Goal: Task Accomplishment & Management: Use online tool/utility

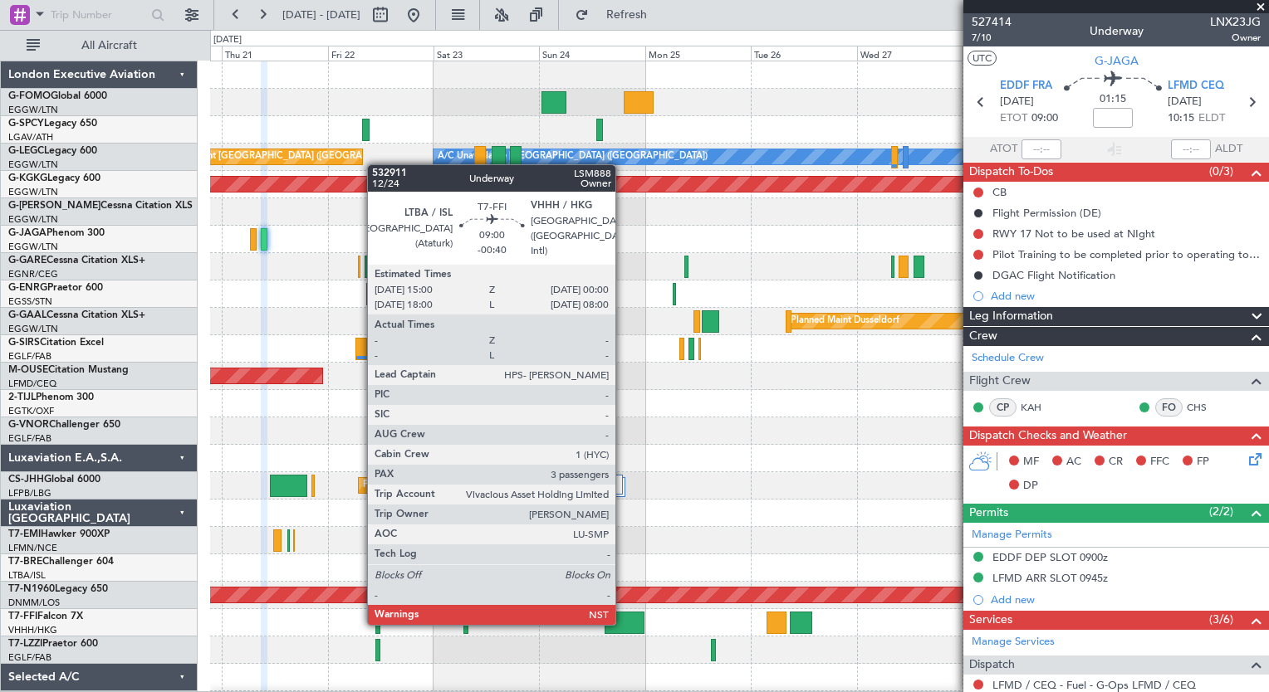
click at [623, 624] on div at bounding box center [624, 623] width 40 height 22
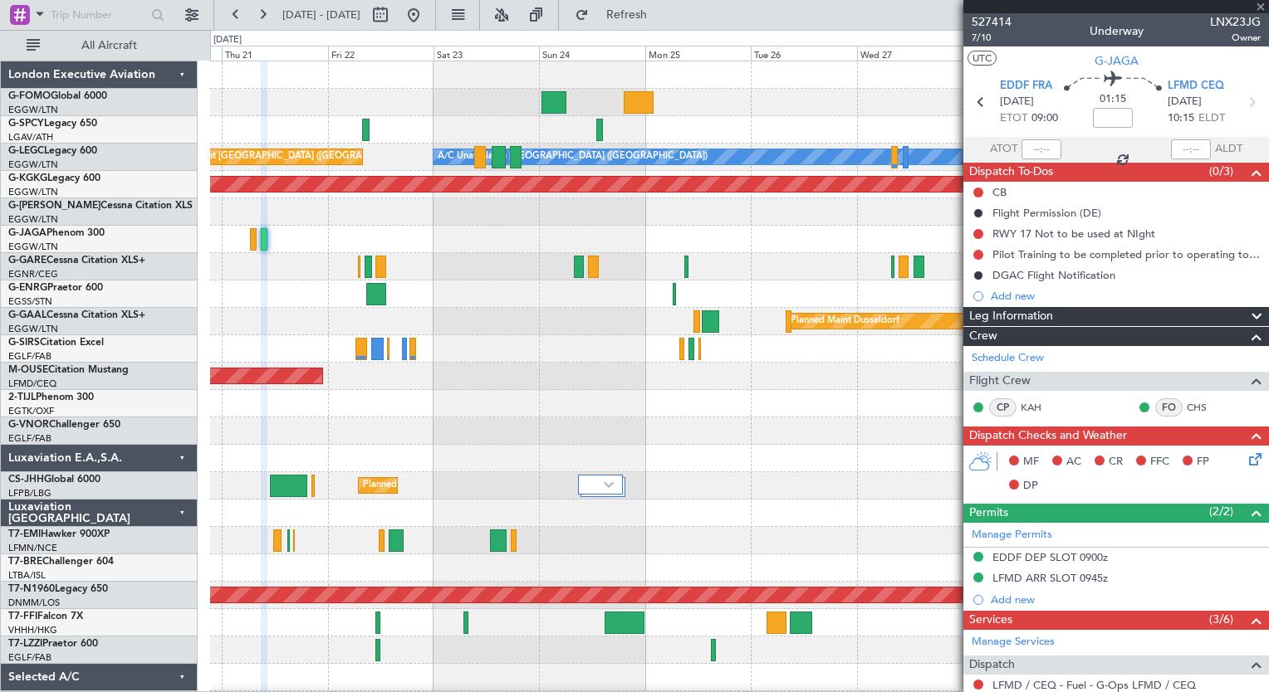
type input "-00:40"
type input "3"
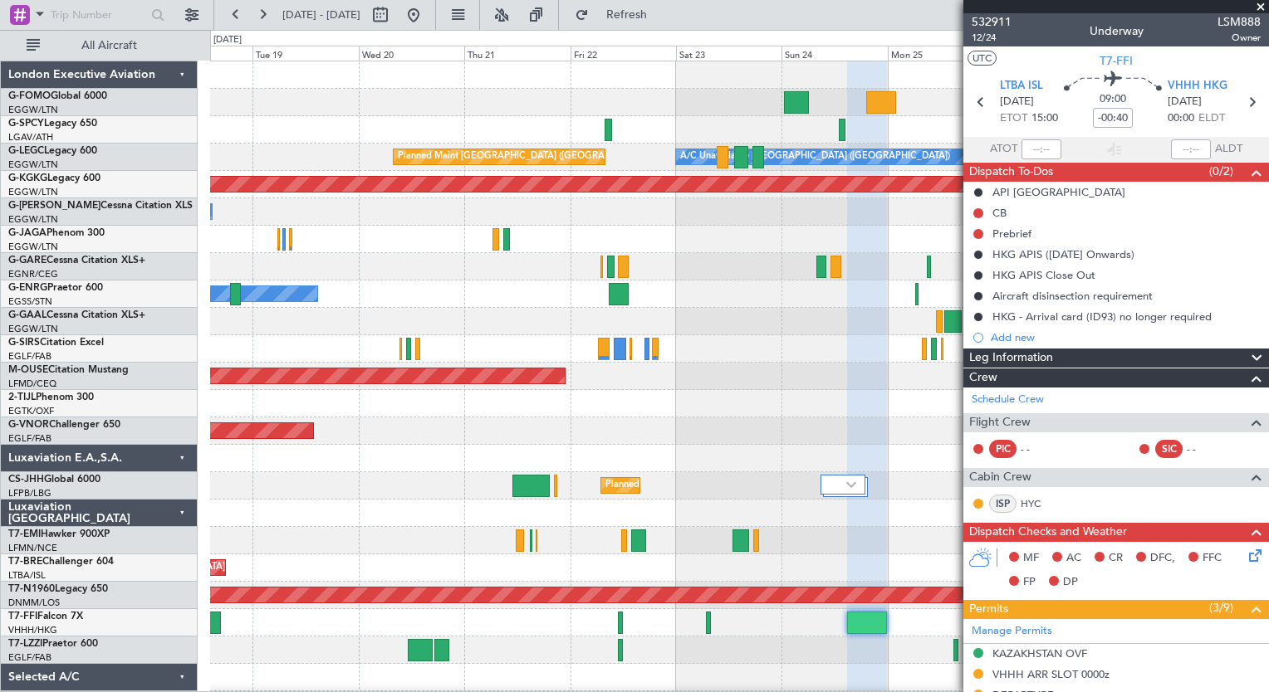
click at [575, 692] on html "[DATE] - [DATE] Refresh Quick Links All Aircraft Planned Maint Windsor Locks ([…" at bounding box center [634, 346] width 1269 height 692
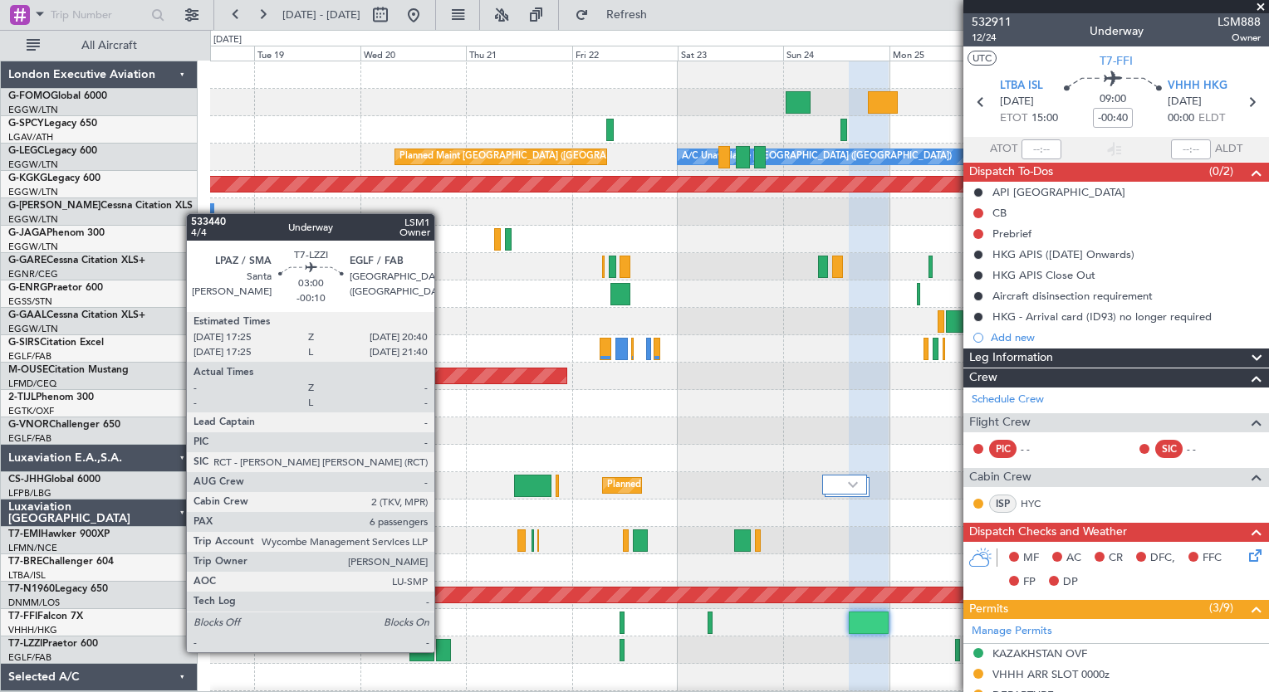
click at [442, 651] on div at bounding box center [443, 650] width 15 height 22
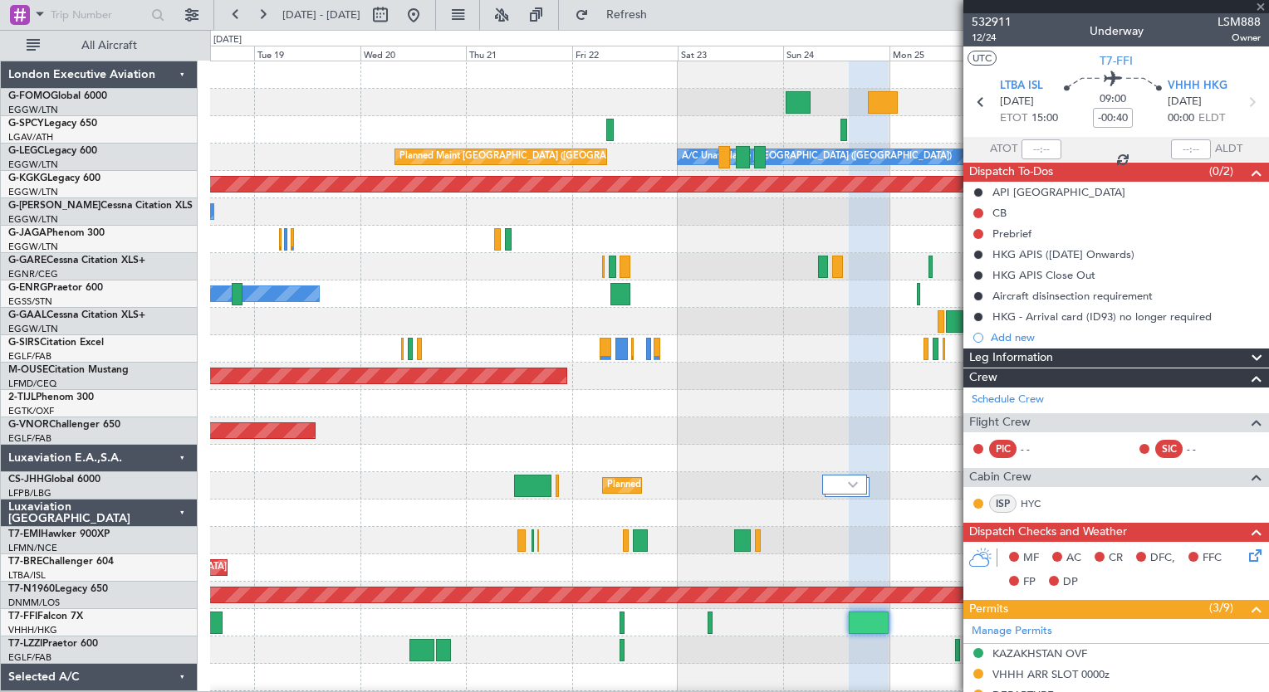
type input "-00:10"
type input "6"
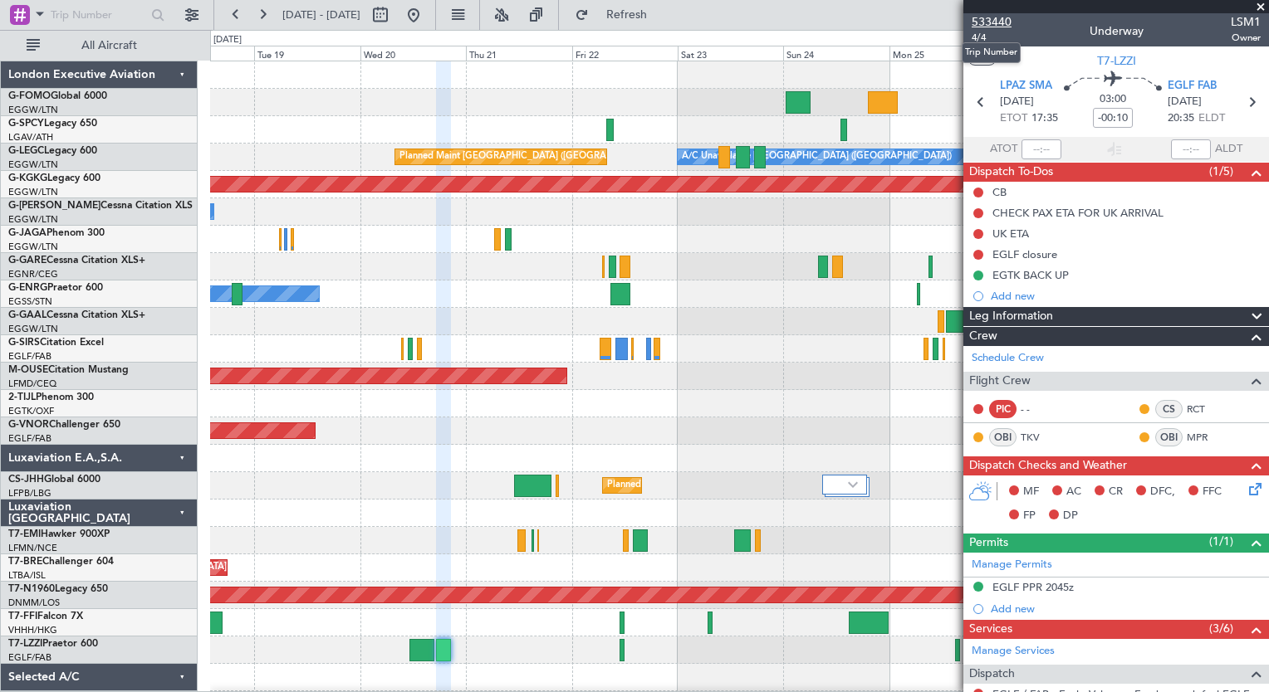
click at [1001, 17] on span "533440" at bounding box center [991, 21] width 40 height 17
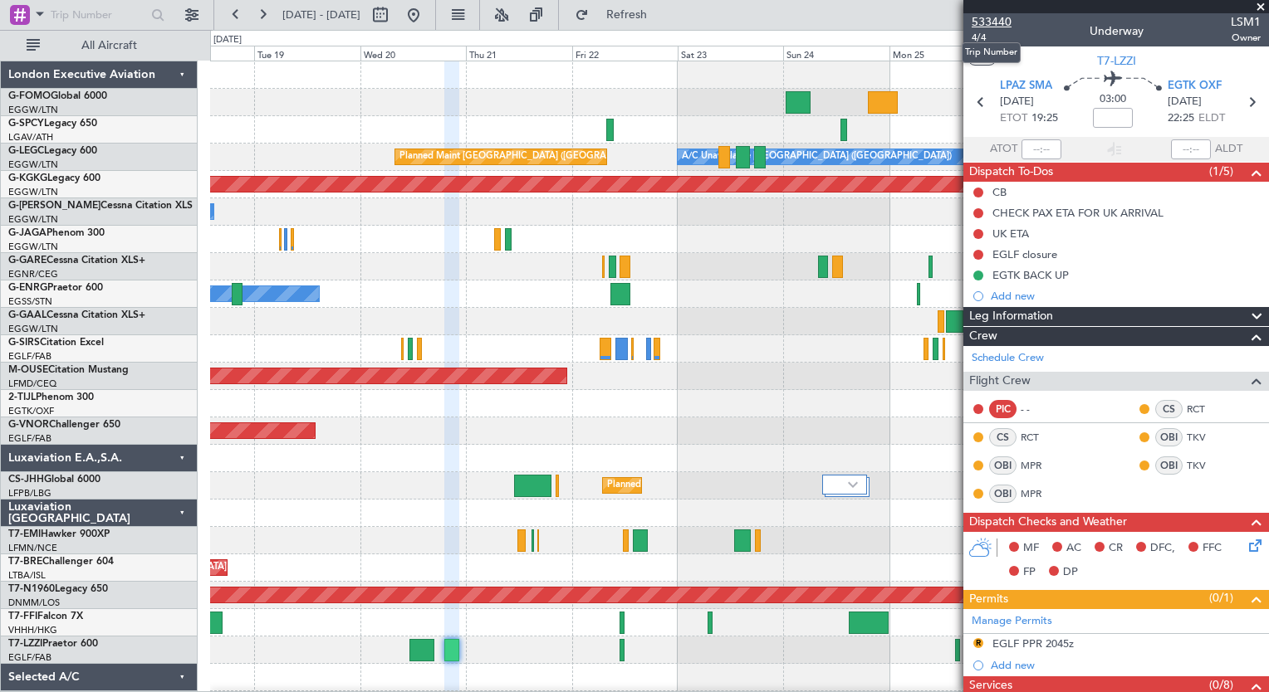
click at [993, 25] on span "533440" at bounding box center [991, 21] width 40 height 17
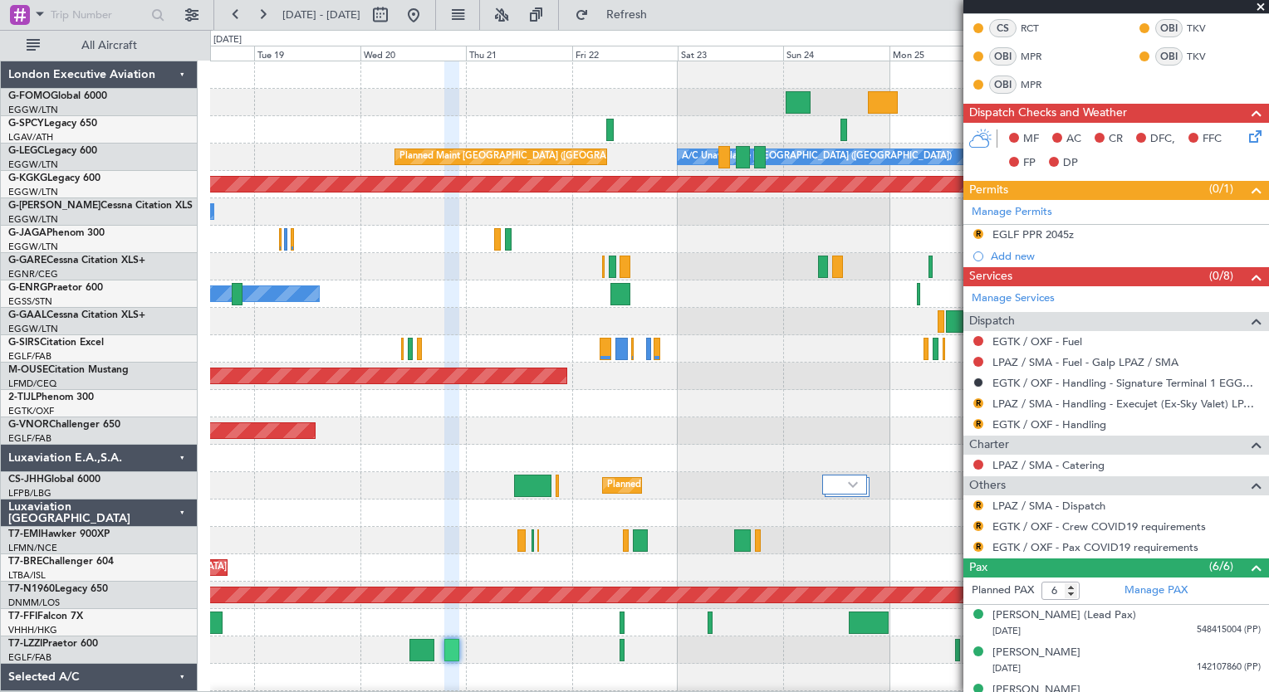
scroll to position [421, 0]
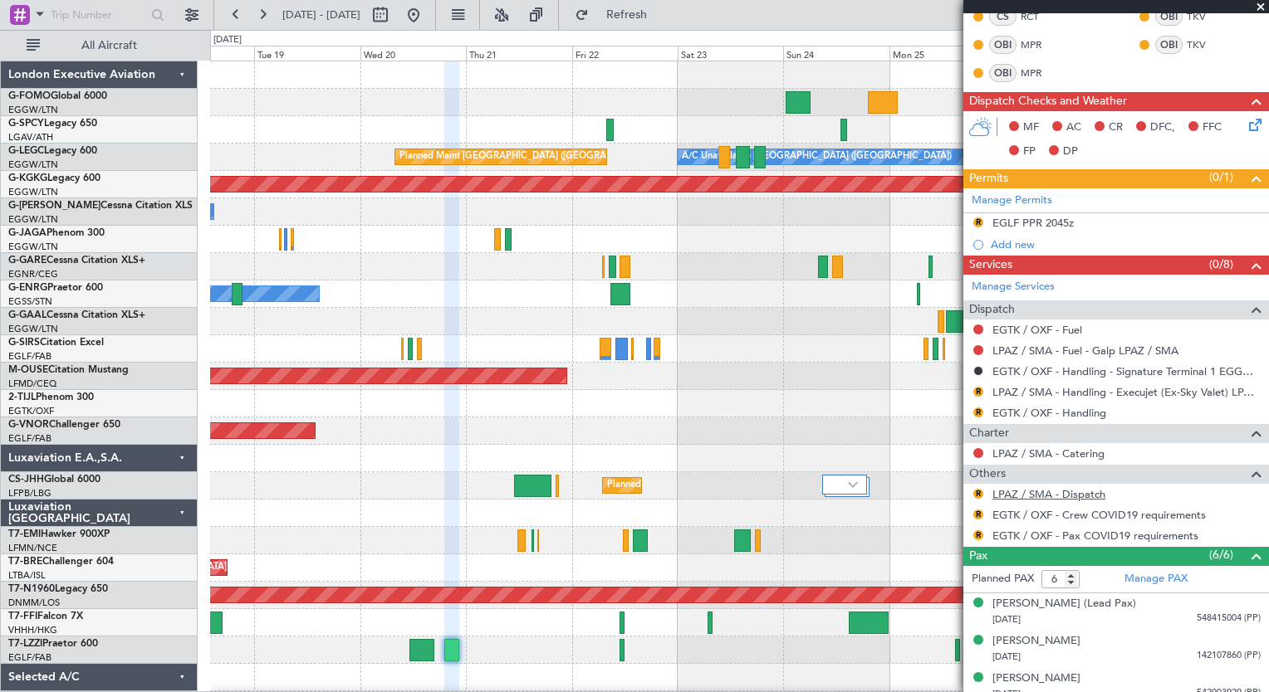
click at [1081, 493] on link "LPAZ / SMA - Dispatch" at bounding box center [1048, 494] width 113 height 14
click at [648, 15] on span "Refresh" at bounding box center [627, 15] width 70 height 12
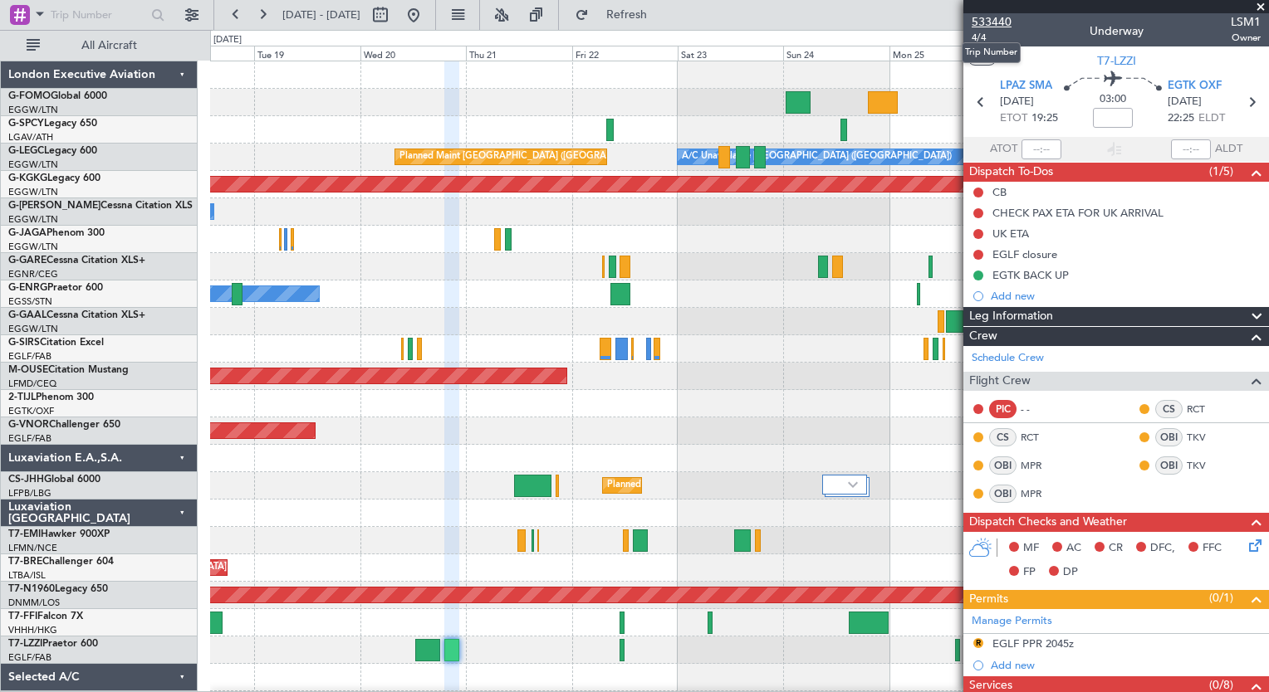
click at [1010, 17] on span "533440" at bounding box center [991, 21] width 40 height 17
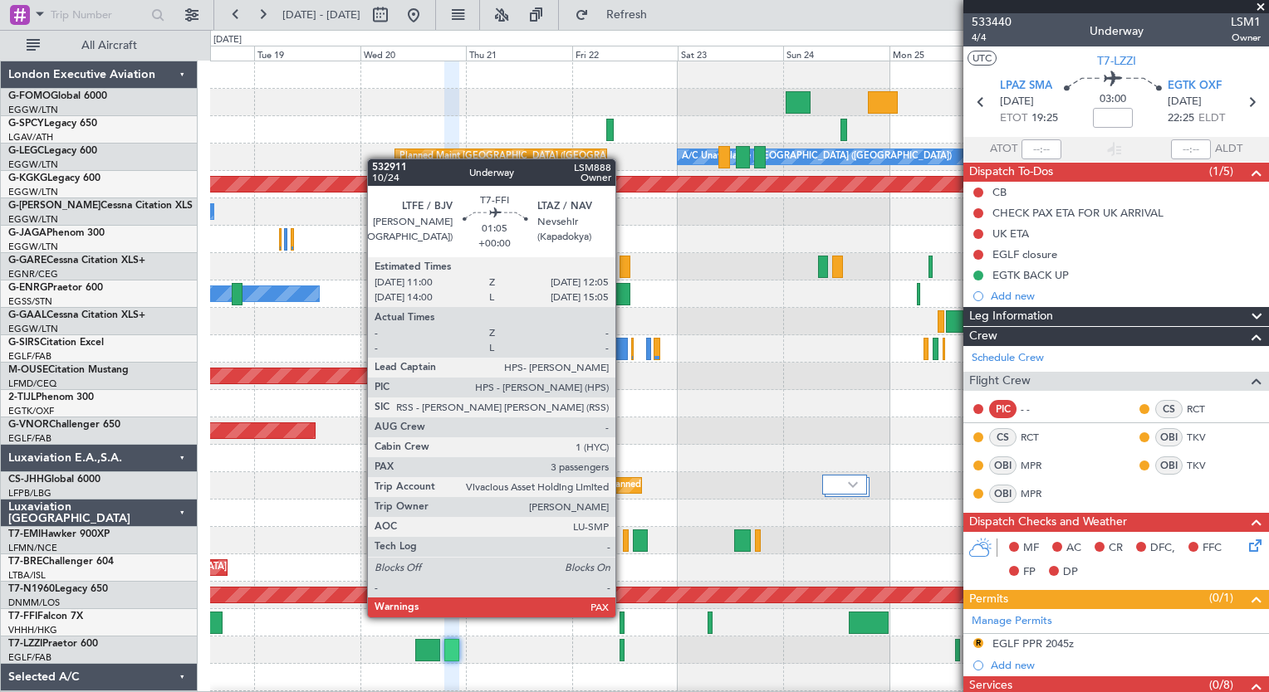
click at [623, 616] on div at bounding box center [621, 623] width 5 height 22
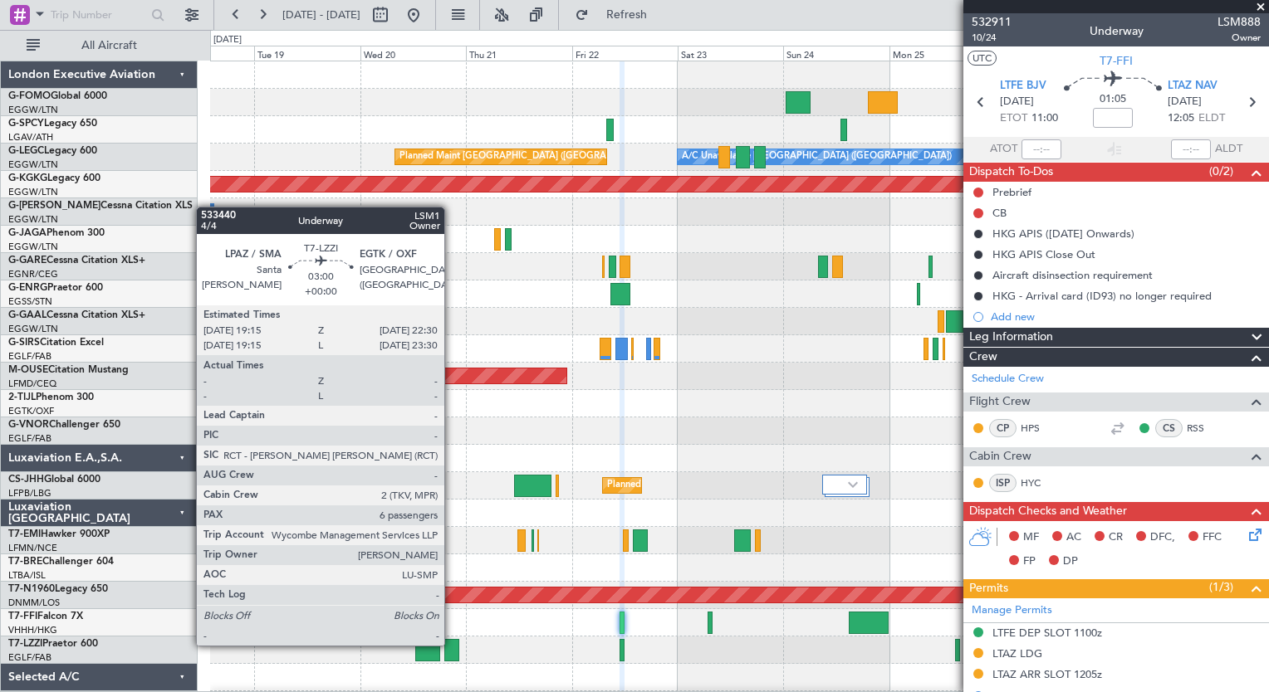
click at [452, 644] on div at bounding box center [451, 650] width 15 height 22
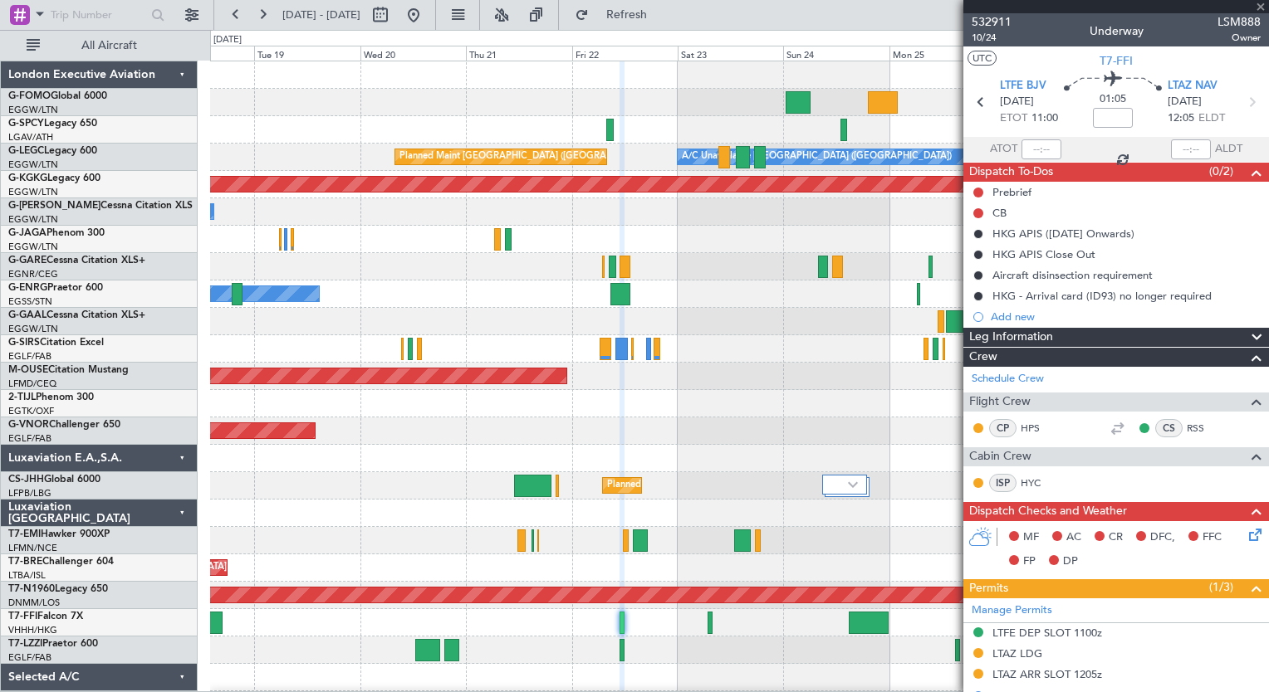
type input "6"
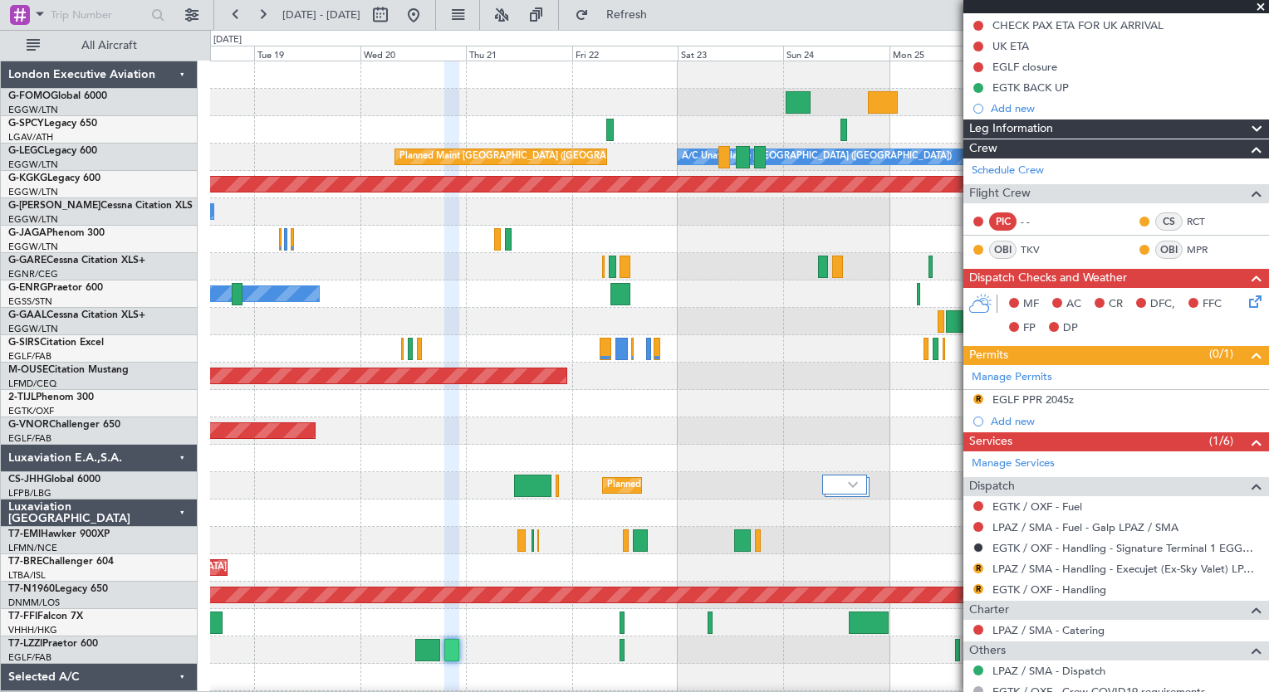
scroll to position [222, 0]
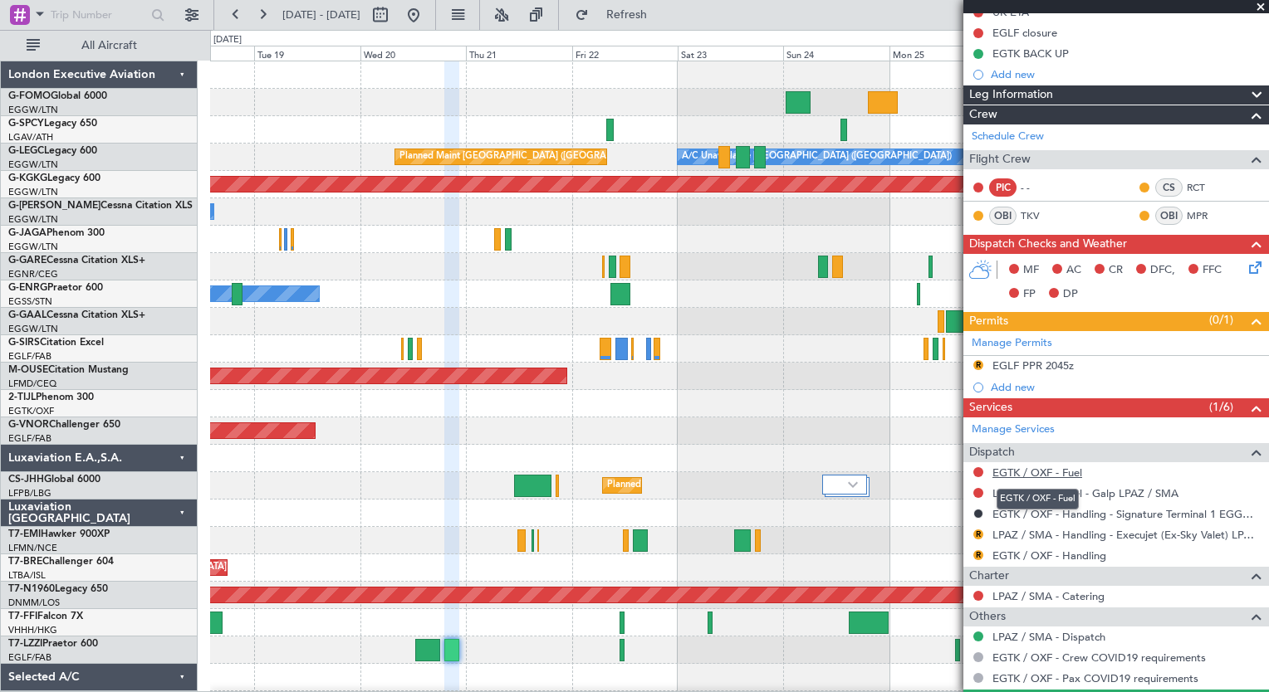
click at [1073, 471] on link "EGTK / OXF - Fuel" at bounding box center [1037, 473] width 90 height 14
click at [1024, 558] on link "EGTK / OXF - Handling" at bounding box center [1049, 556] width 114 height 14
click at [662, 20] on span "Refresh" at bounding box center [627, 15] width 70 height 12
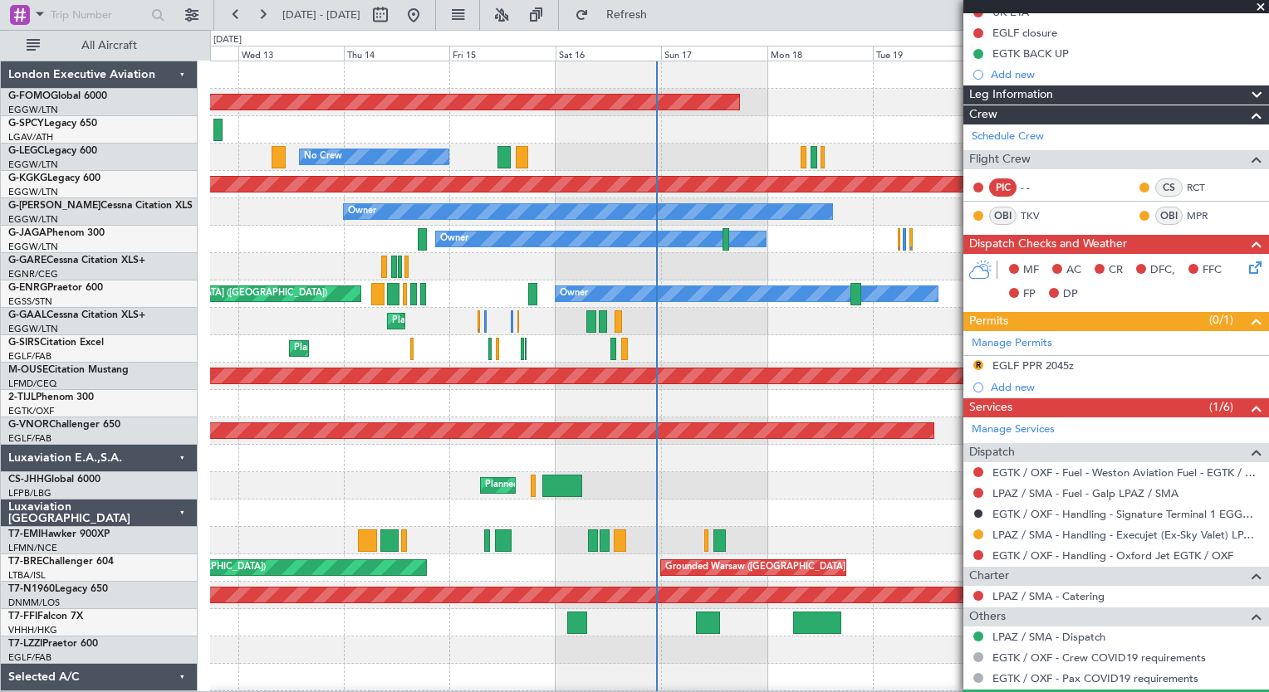
click at [955, 555] on div "Planned Maint Windsor Locks ([PERSON_NAME] Intl) Planned Maint [GEOGRAPHIC_DATA…" at bounding box center [739, 431] width 1058 height 740
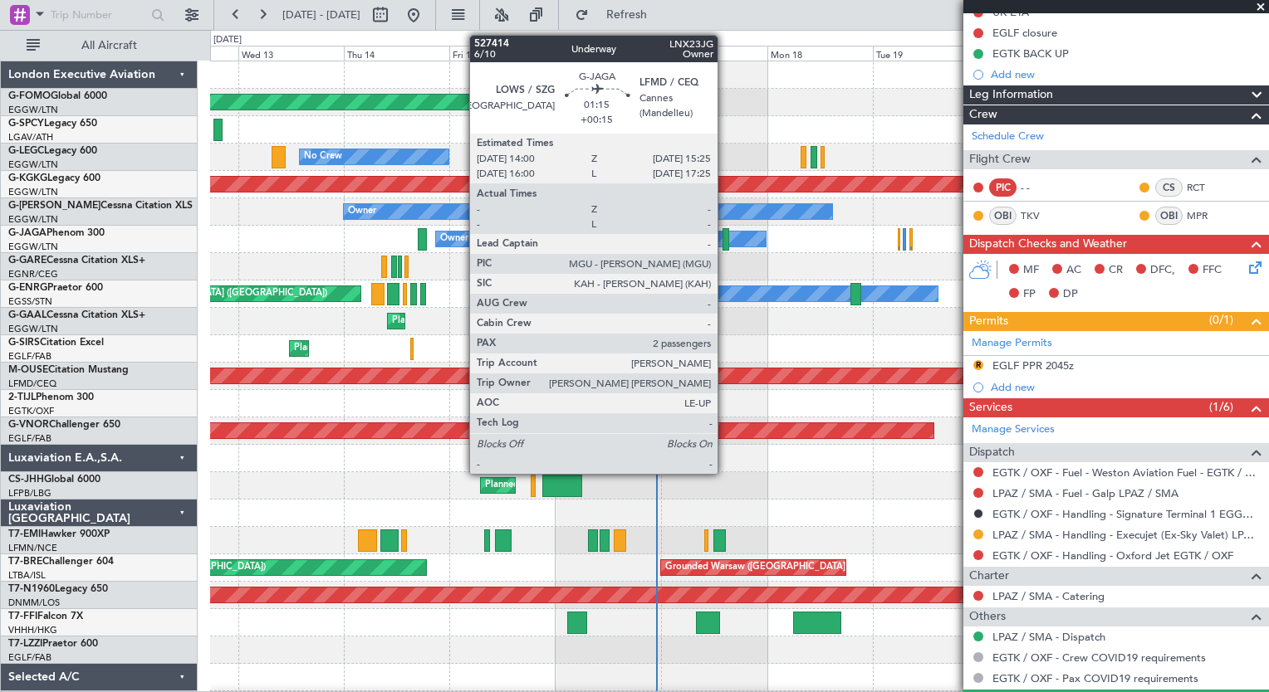
click at [725, 242] on div at bounding box center [725, 239] width 7 height 22
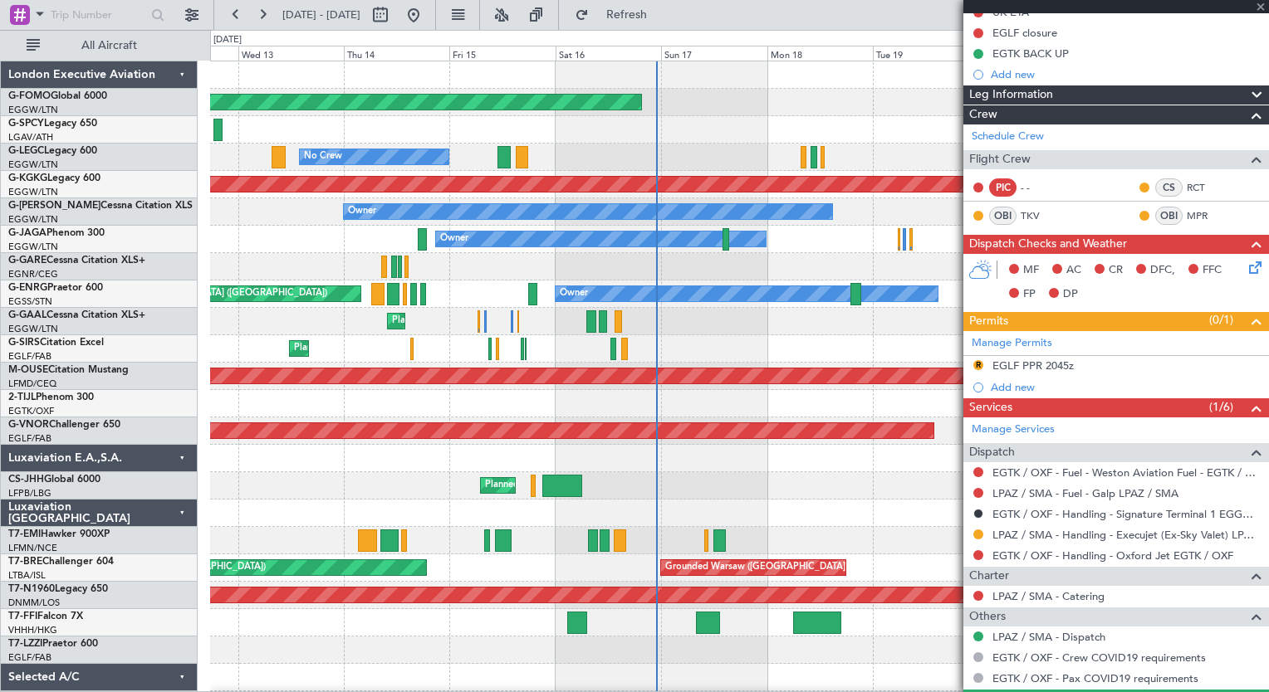
type input "+00:15"
type input "2"
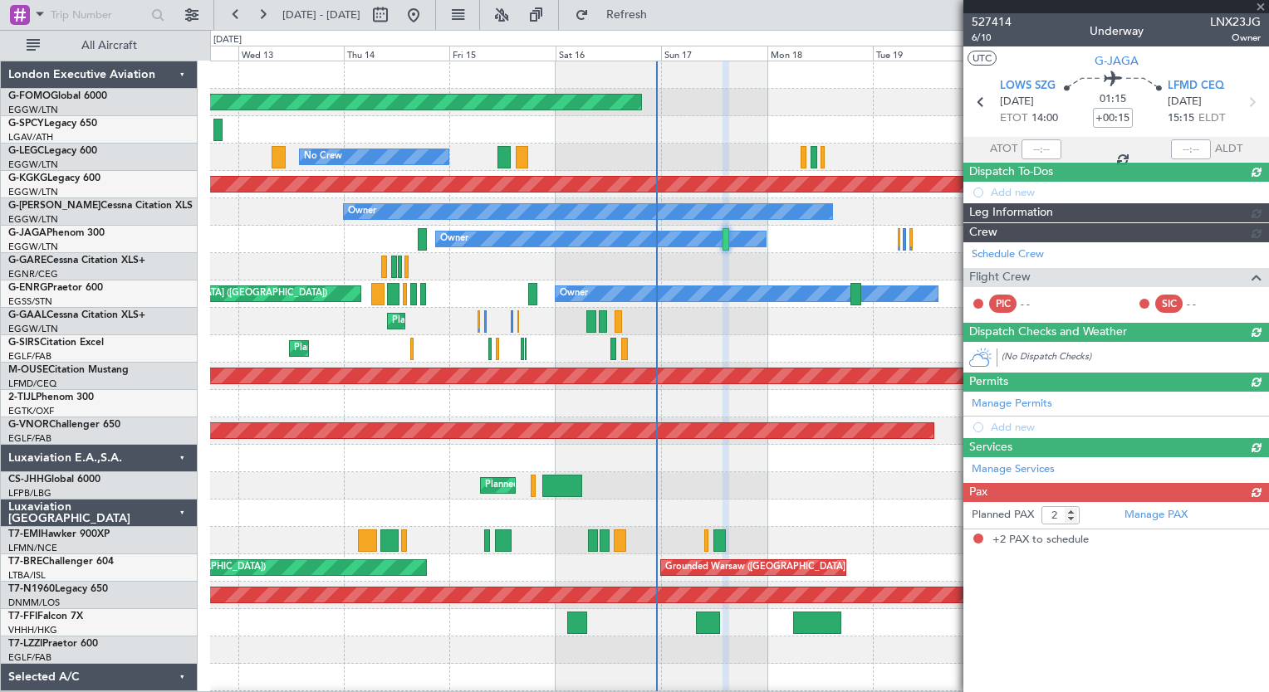
scroll to position [0, 0]
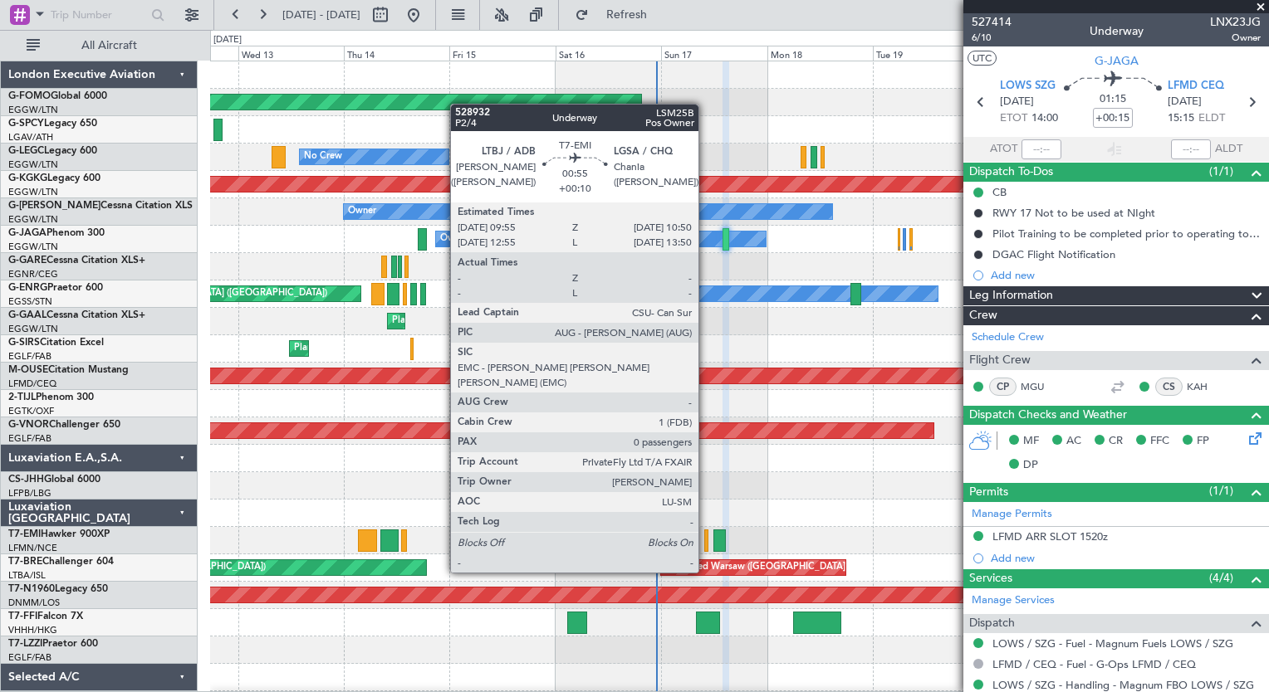
click at [706, 541] on div at bounding box center [706, 541] width 4 height 22
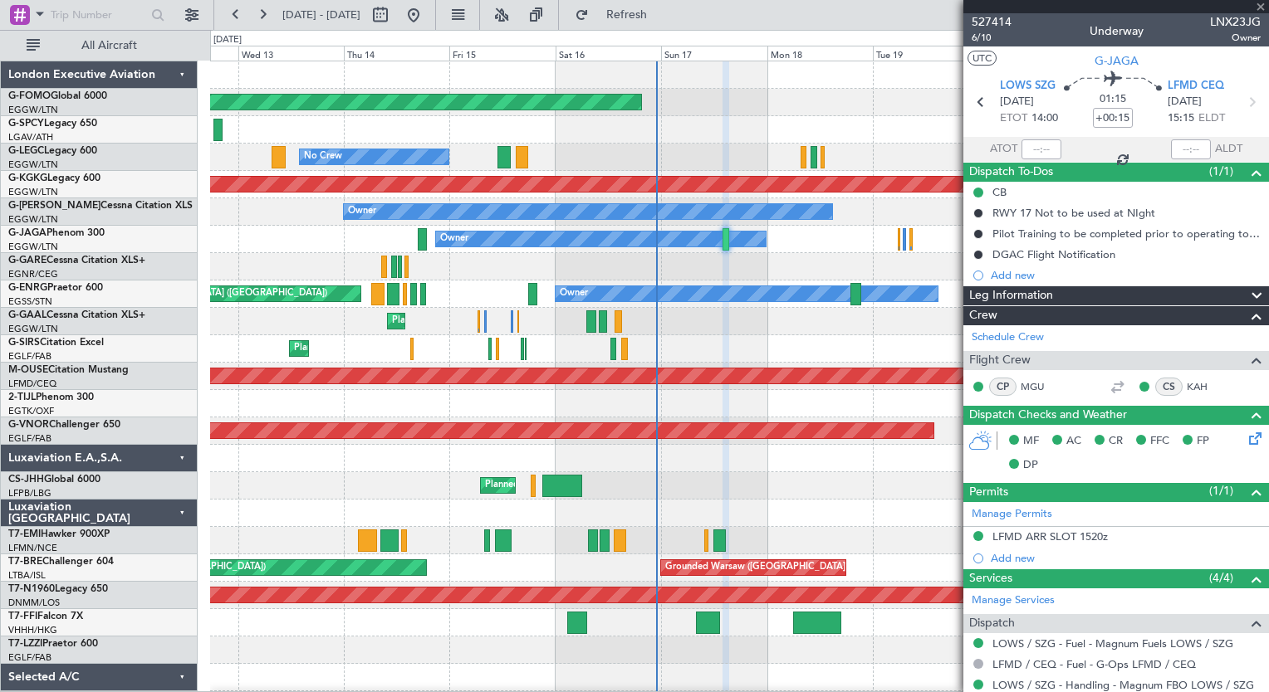
type input "+00:10"
type input "0"
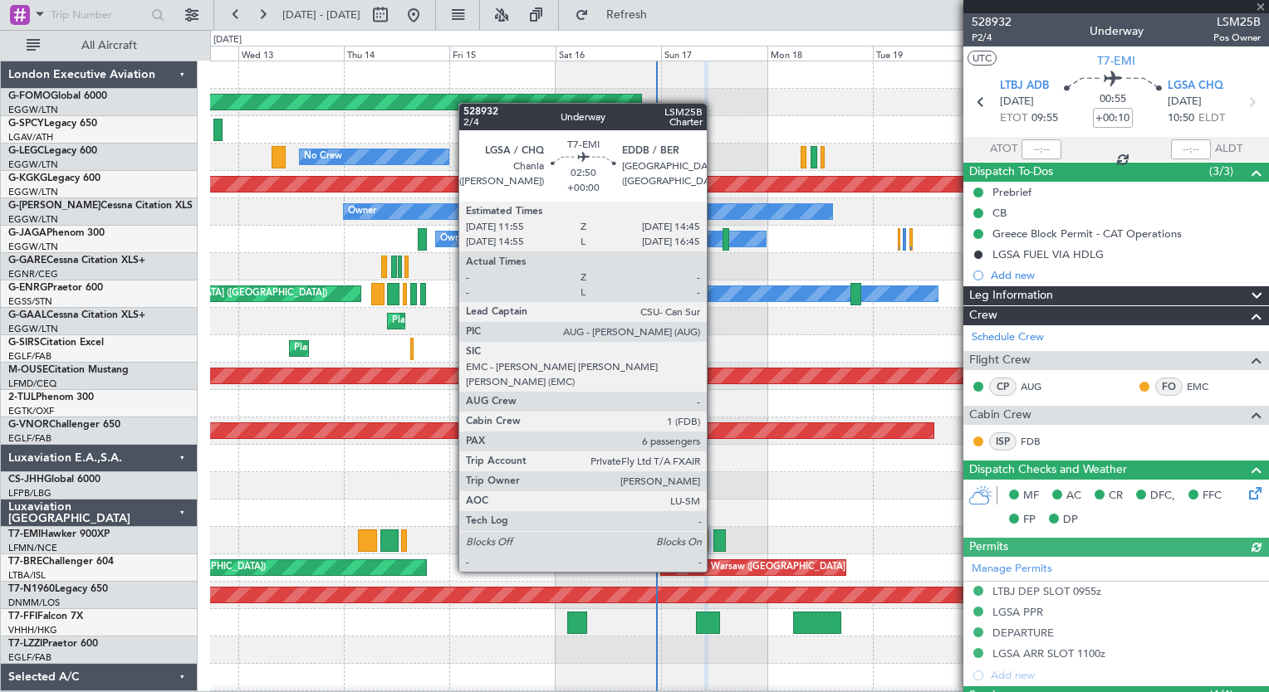
click at [714, 541] on div at bounding box center [719, 541] width 13 height 22
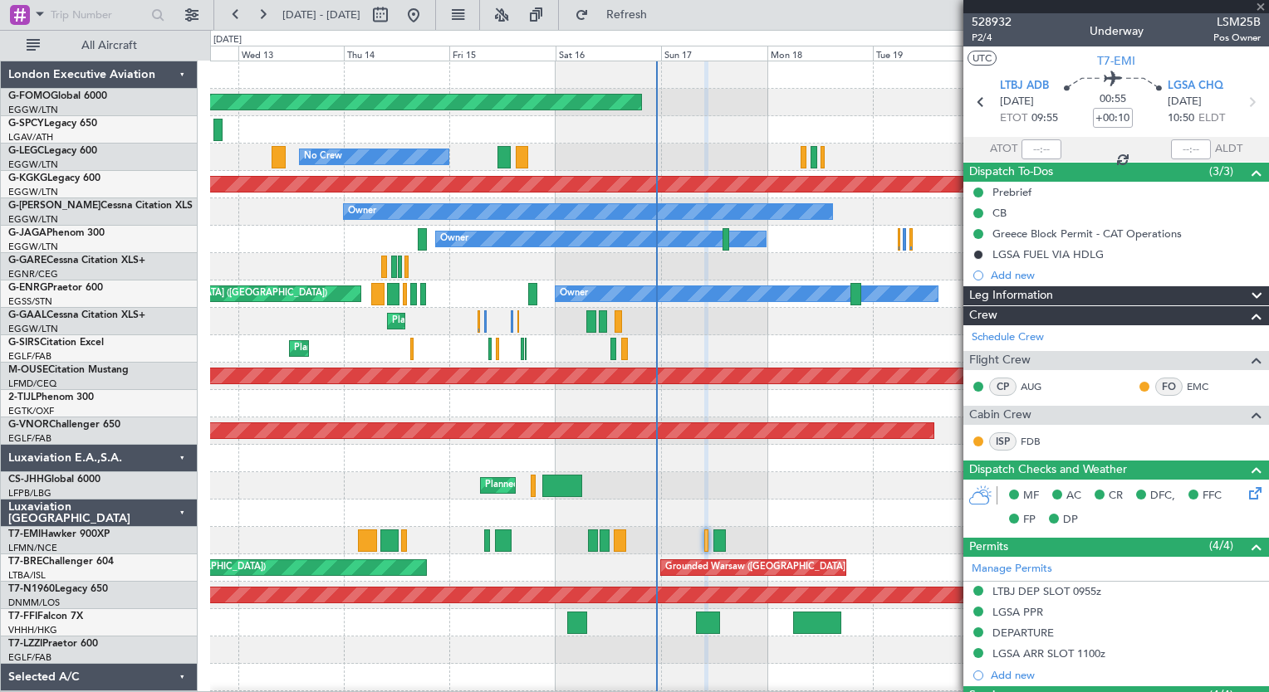
type input "6"
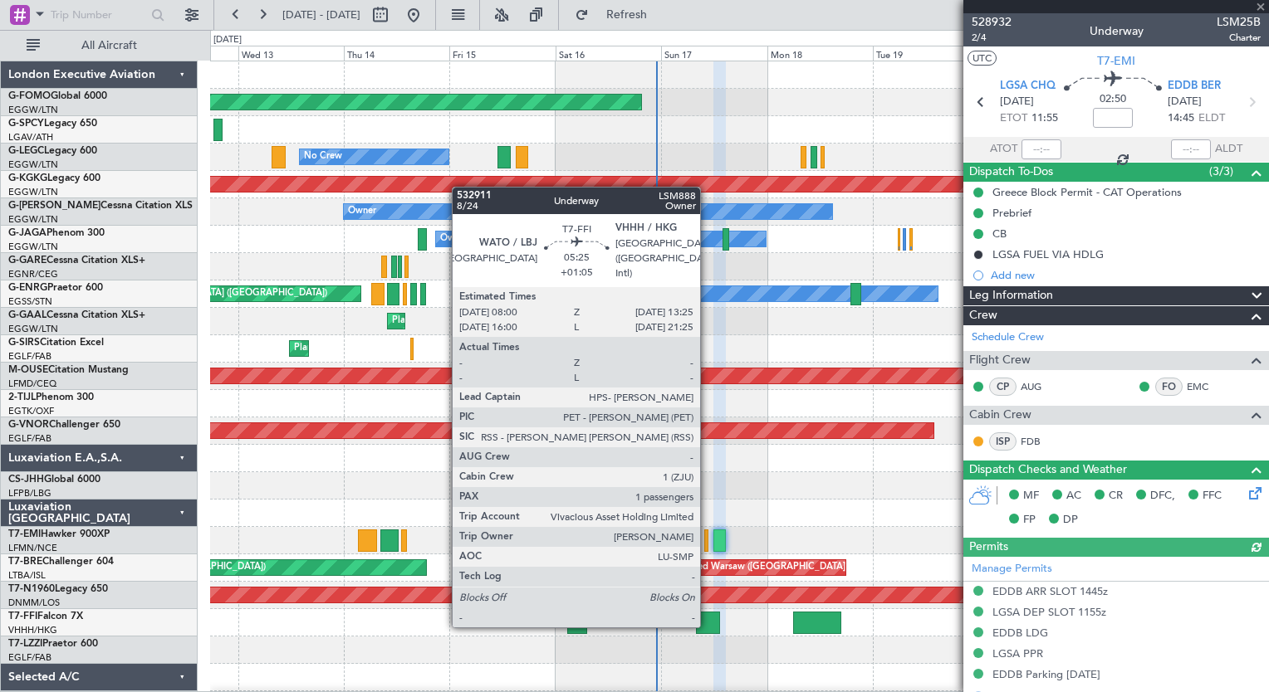
click at [707, 626] on div at bounding box center [708, 623] width 24 height 22
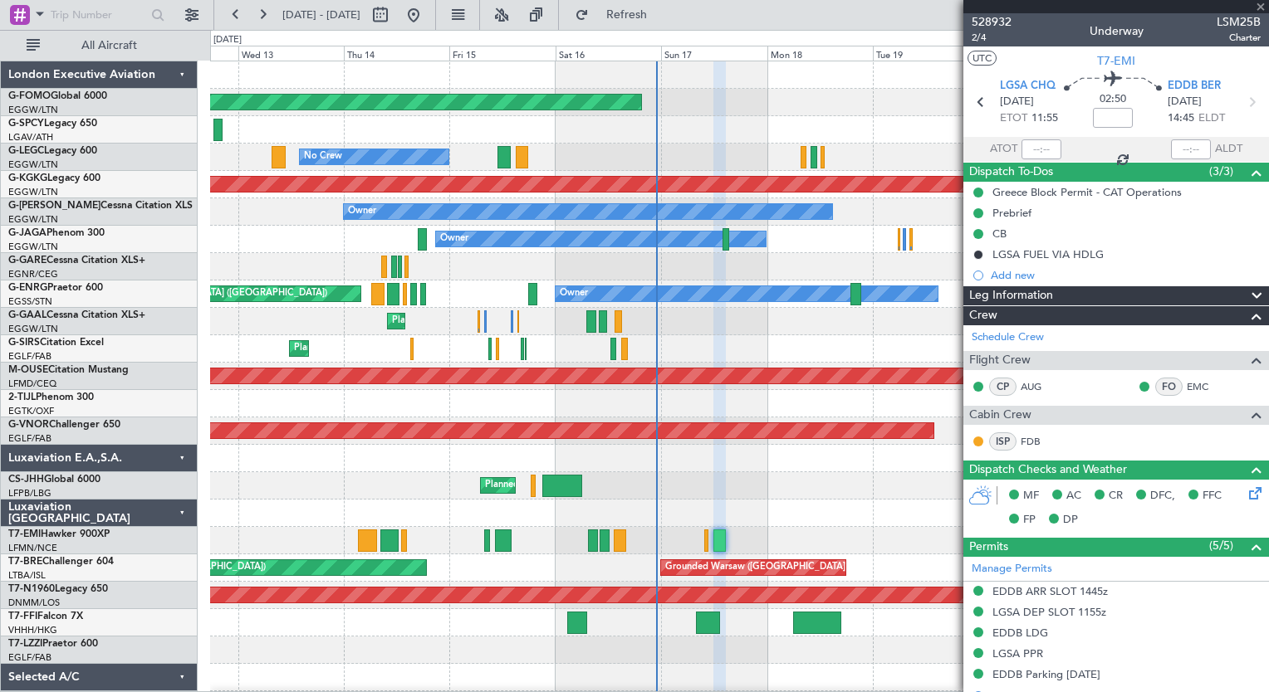
type input "+01:05"
type input "1"
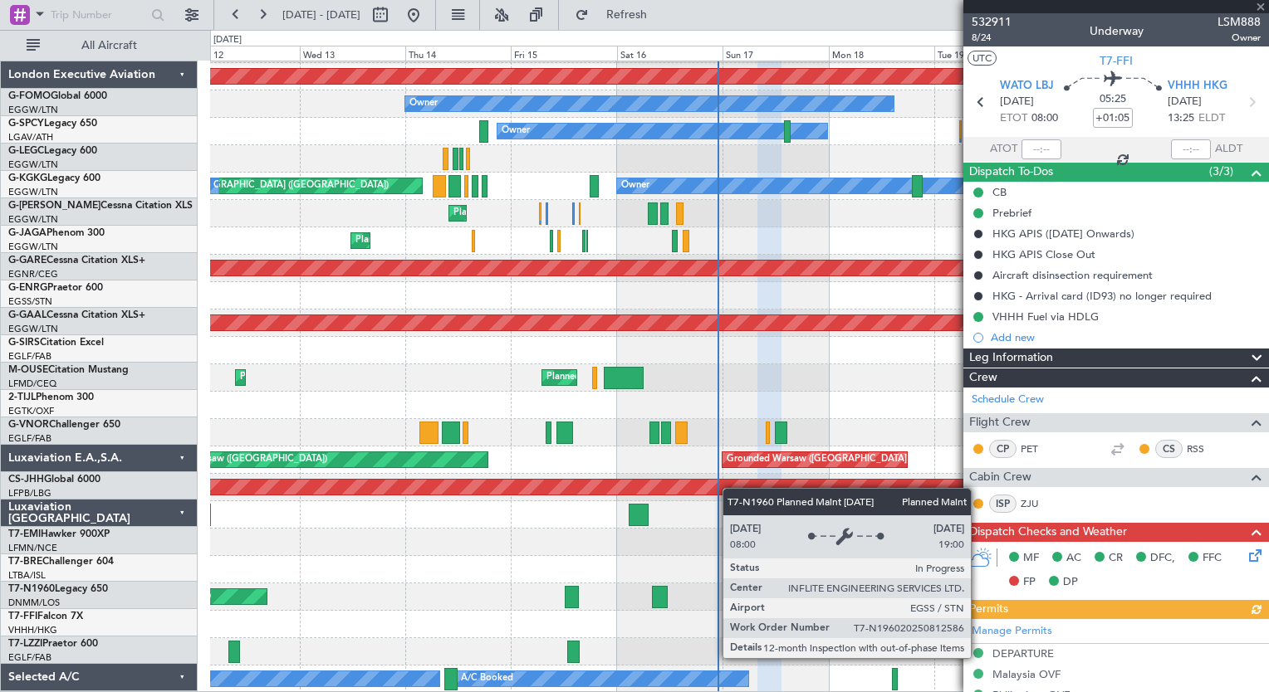
scroll to position [108, 0]
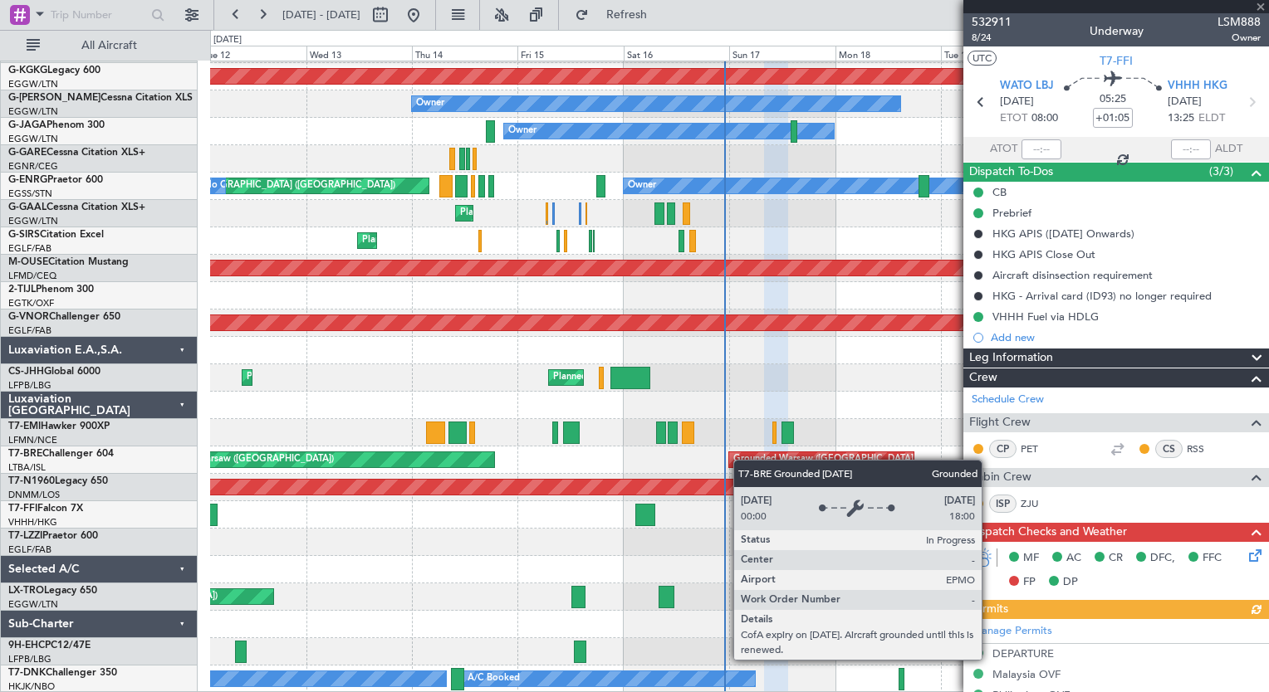
click at [741, 452] on div "Planned Maint [GEOGRAPHIC_DATA] ([GEOGRAPHIC_DATA]) No Crew A/C Unavailable [GE…" at bounding box center [739, 324] width 1058 height 740
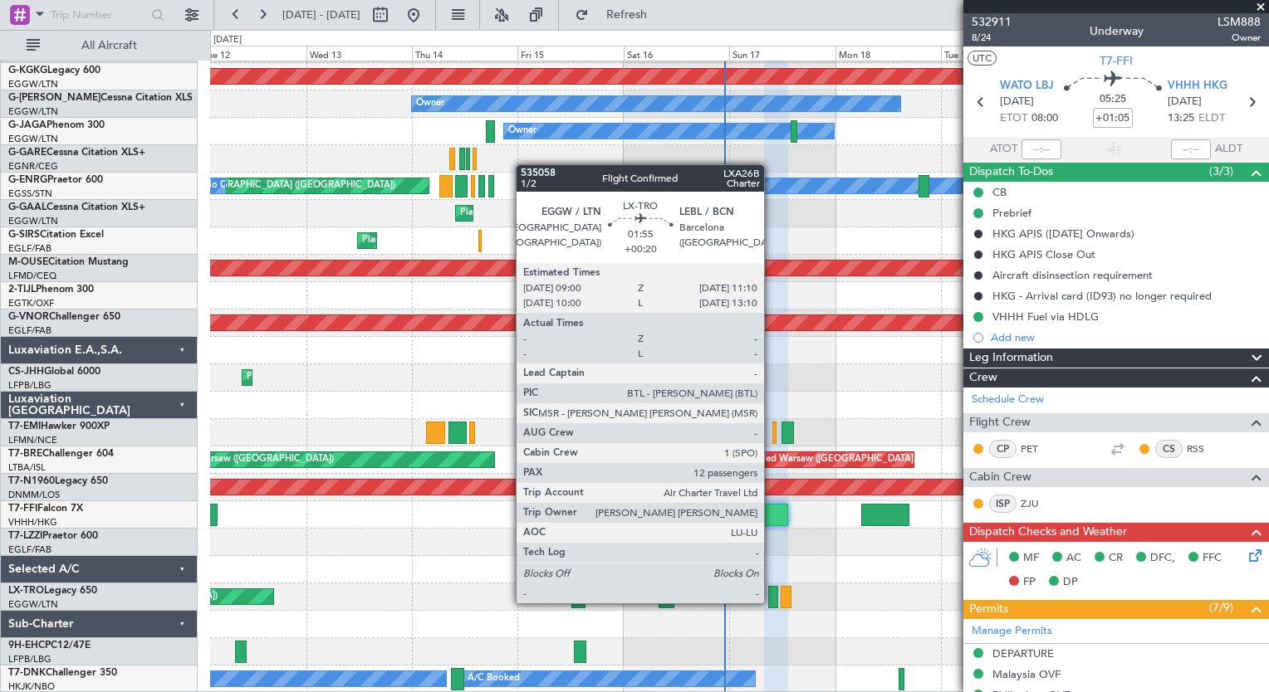
click at [771, 602] on div at bounding box center [773, 597] width 10 height 22
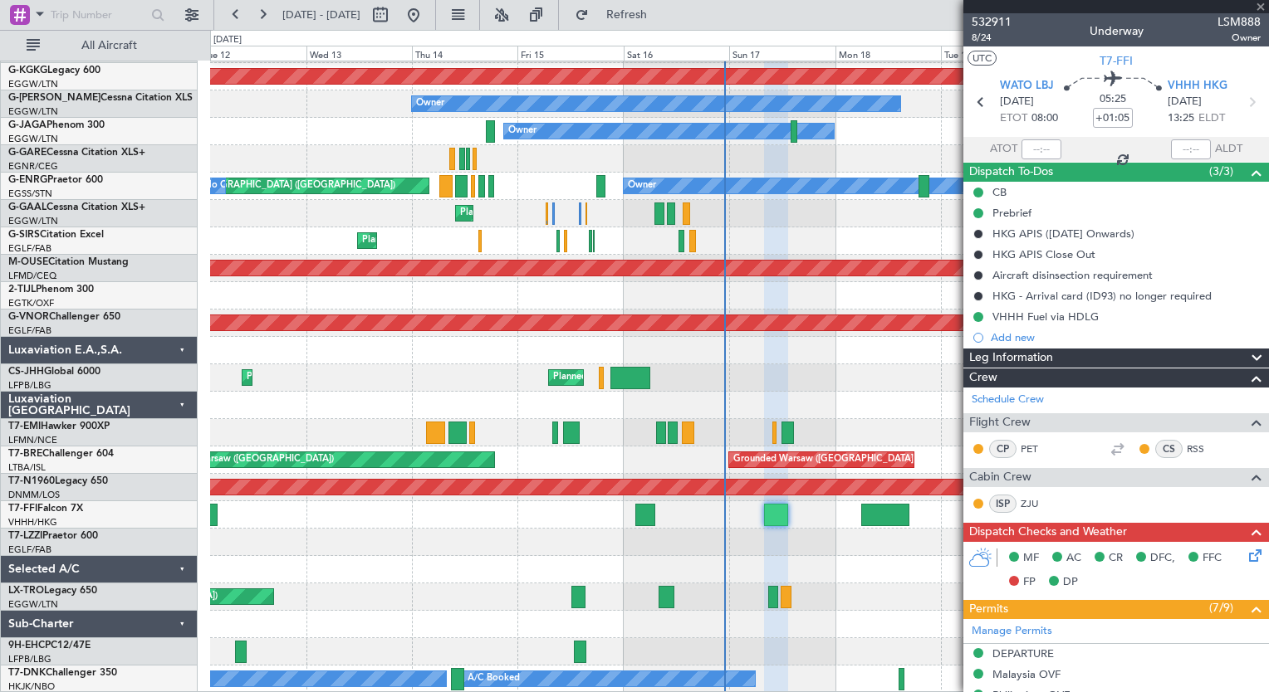
type input "+00:20"
type input "12"
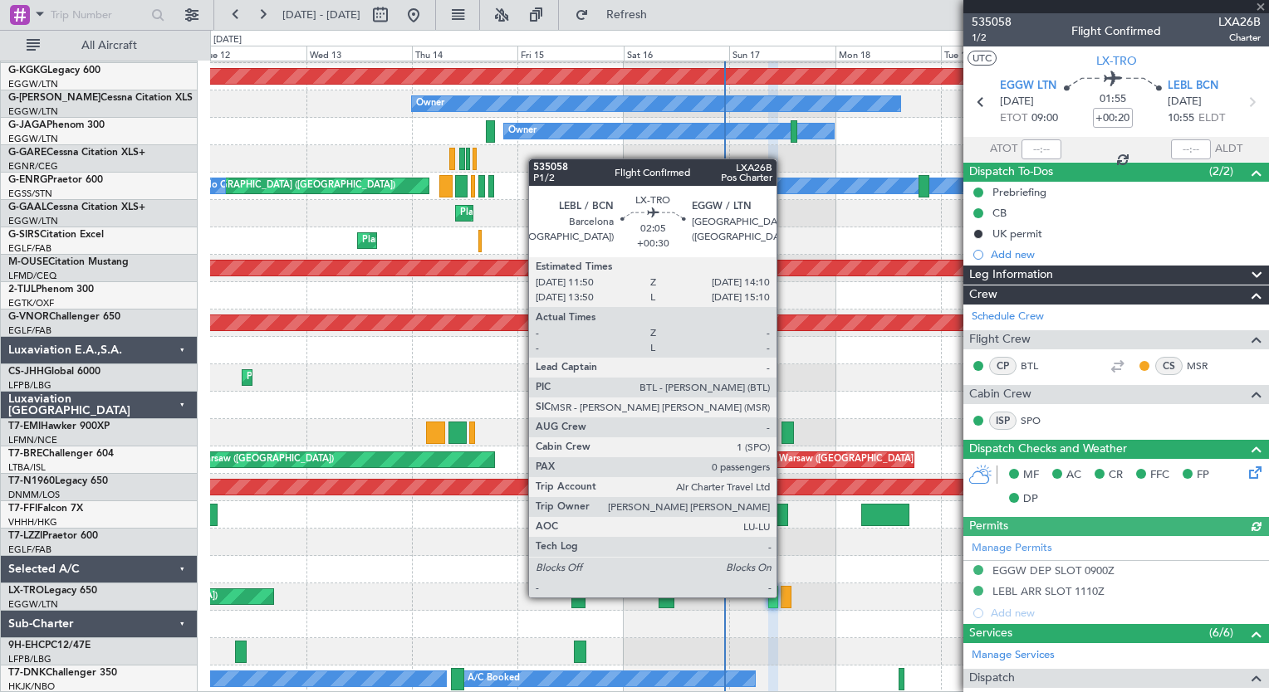
click at [784, 596] on div at bounding box center [785, 597] width 11 height 22
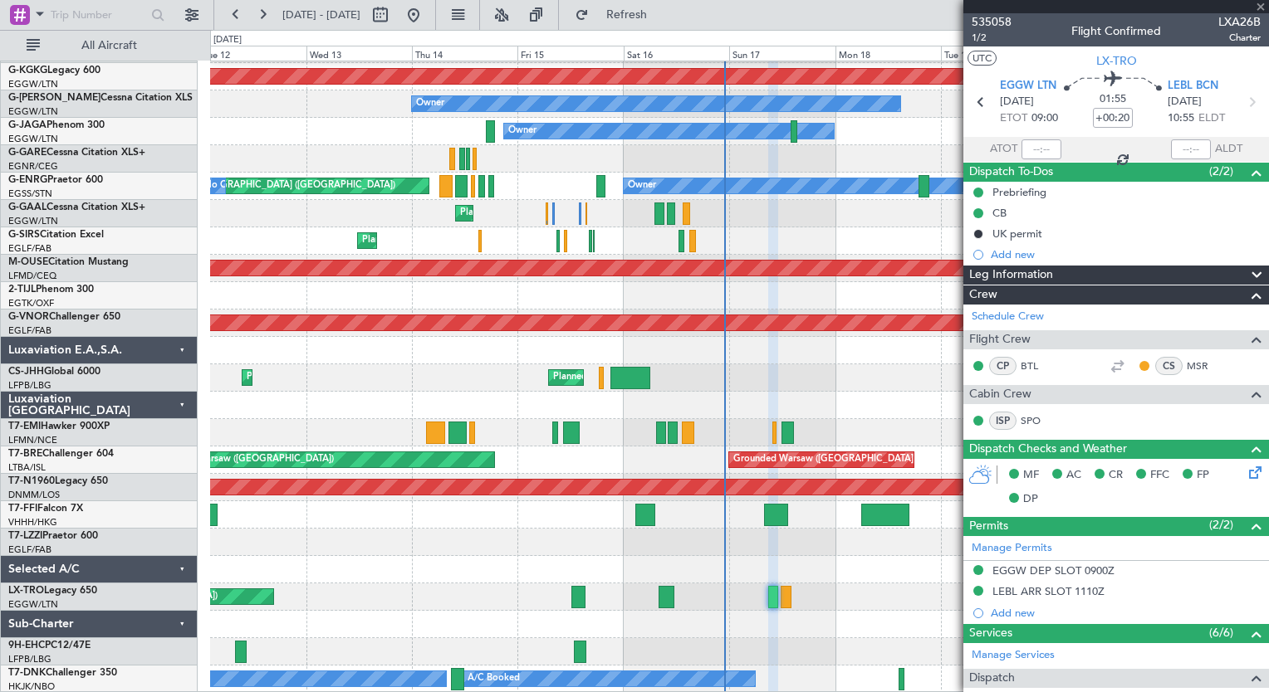
type input "+00:30"
type input "0"
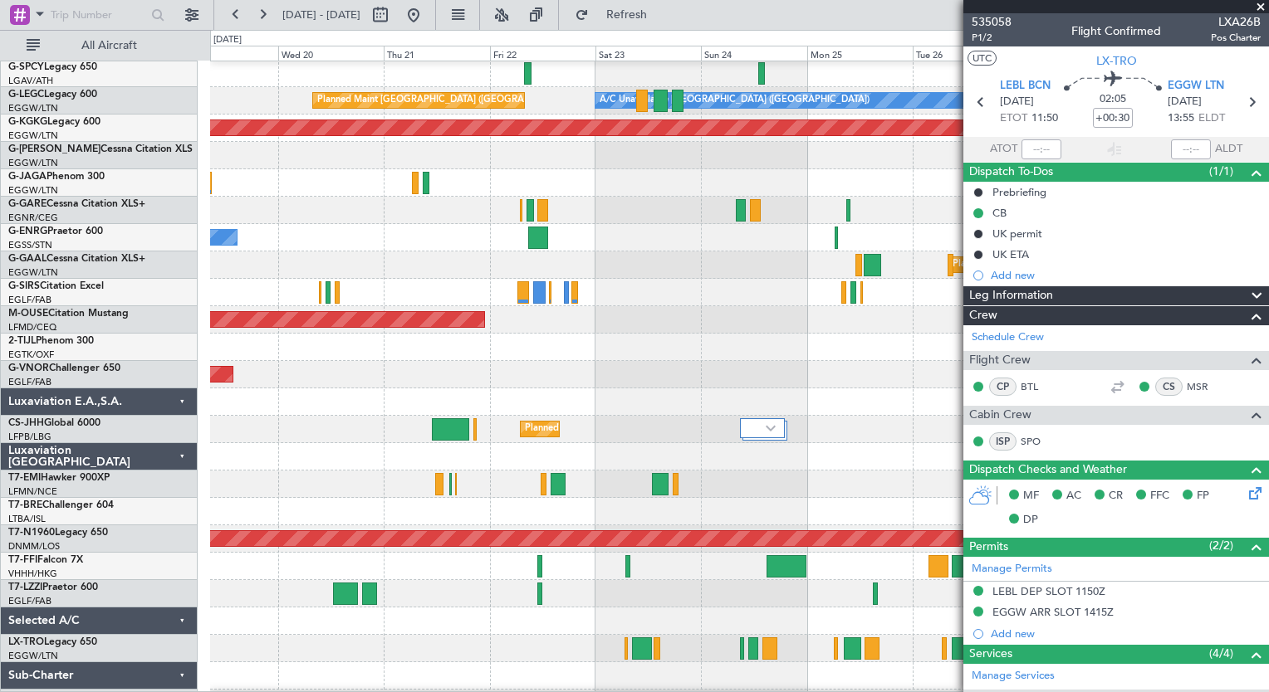
scroll to position [60, 0]
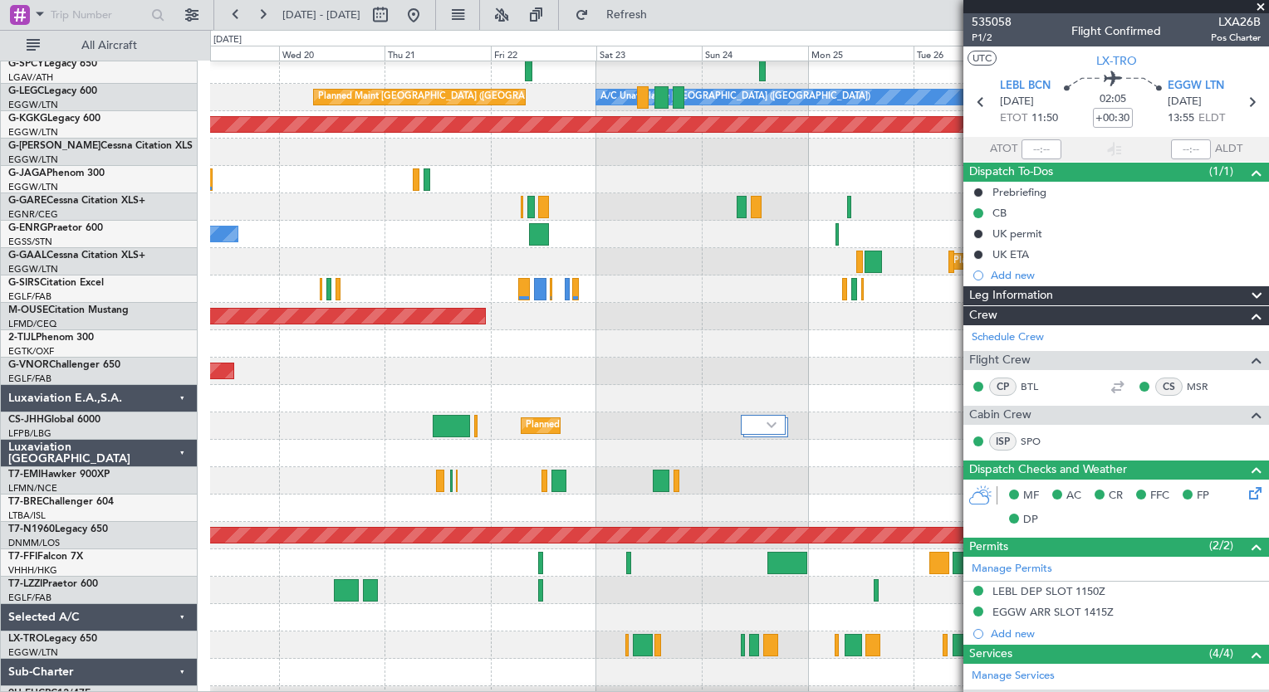
click at [84, 422] on div "Planned Maint [GEOGRAPHIC_DATA] ([GEOGRAPHIC_DATA]) A/C Unavailable [GEOGRAPHIC…" at bounding box center [634, 361] width 1269 height 663
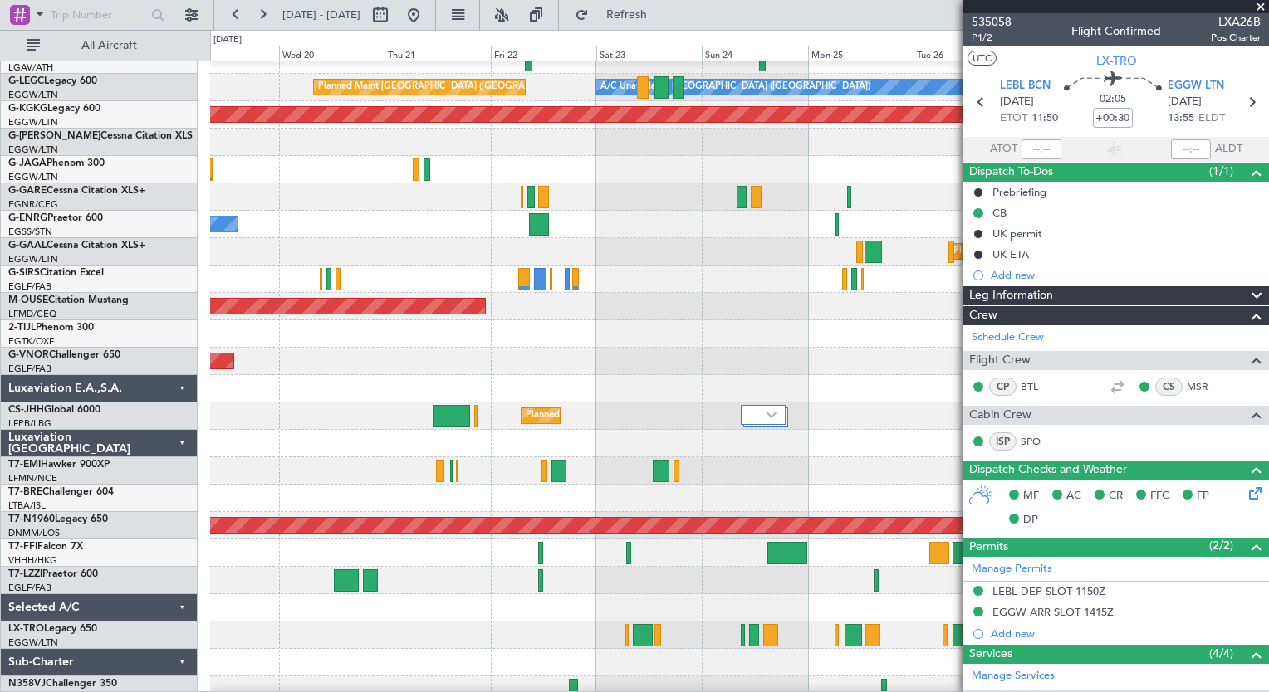
scroll to position [71, 0]
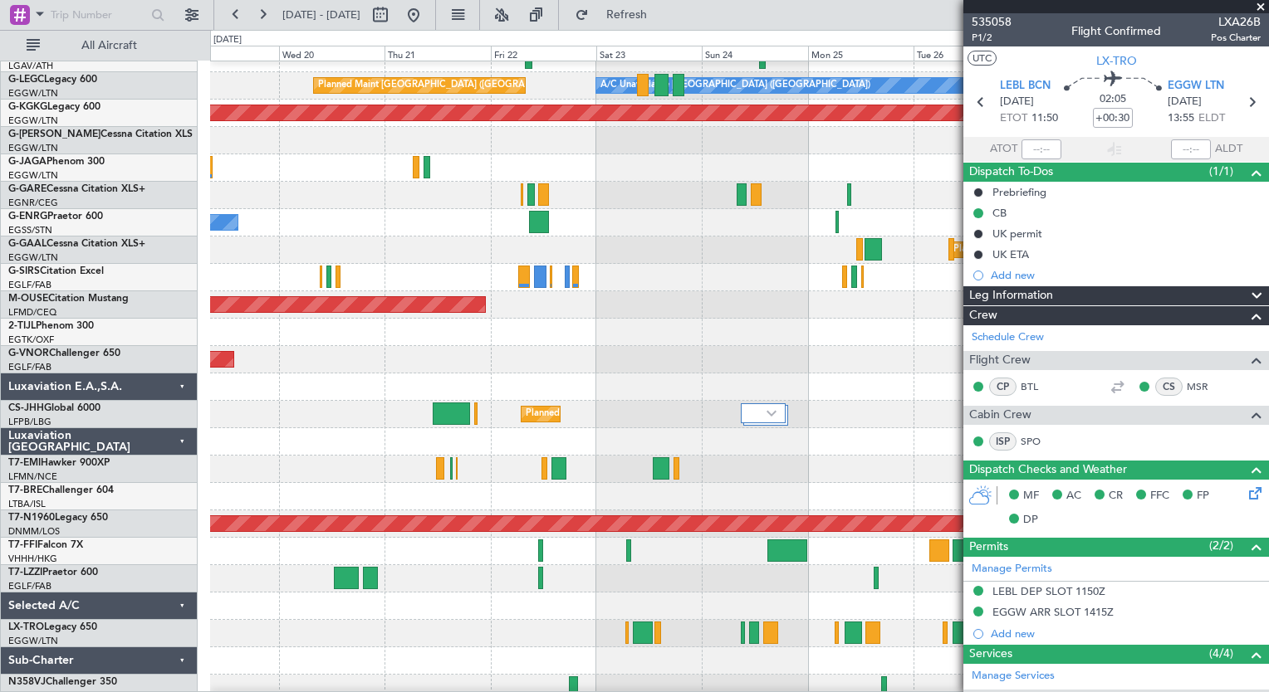
click at [91, 410] on link "CS-JHH Global 6000" at bounding box center [54, 409] width 92 height 10
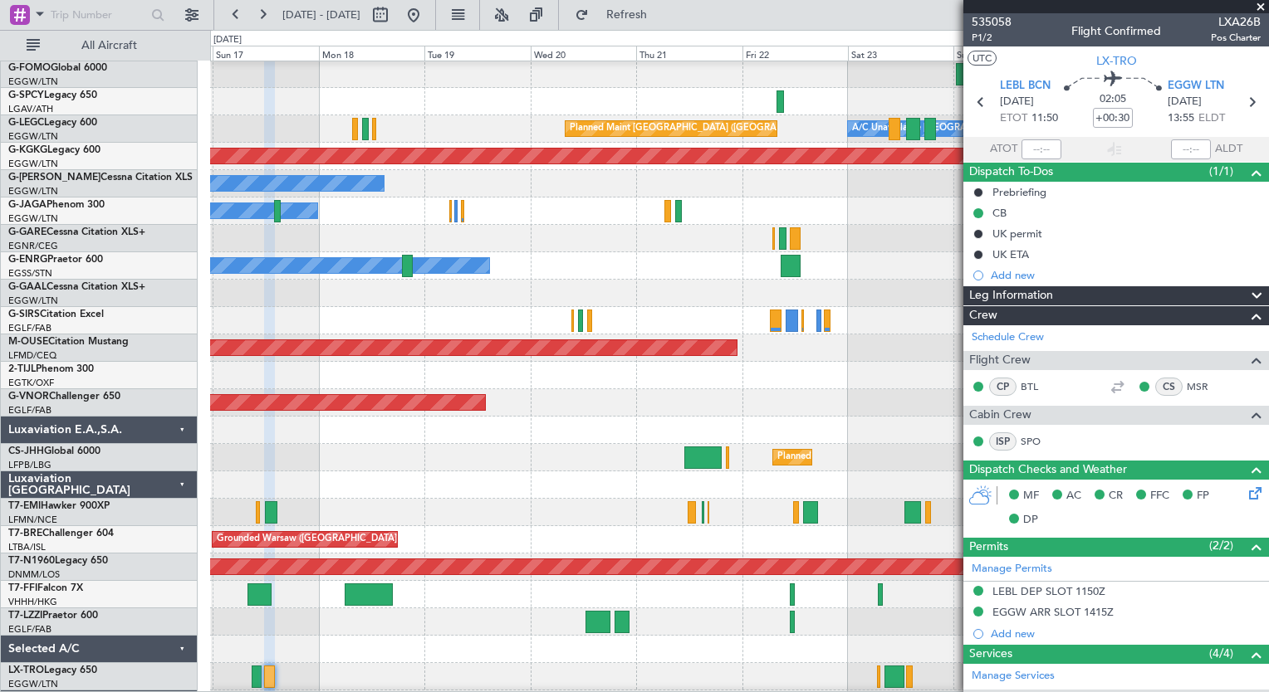
scroll to position [27, 0]
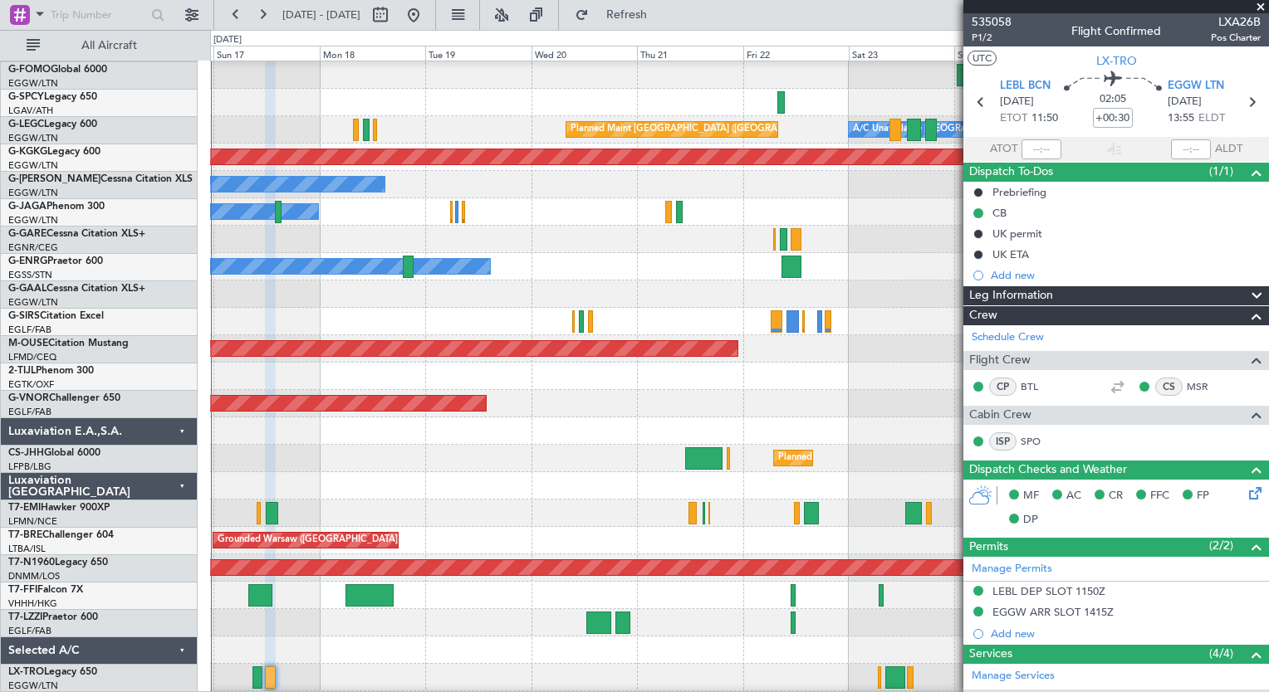
click at [624, 509] on div at bounding box center [739, 513] width 1058 height 27
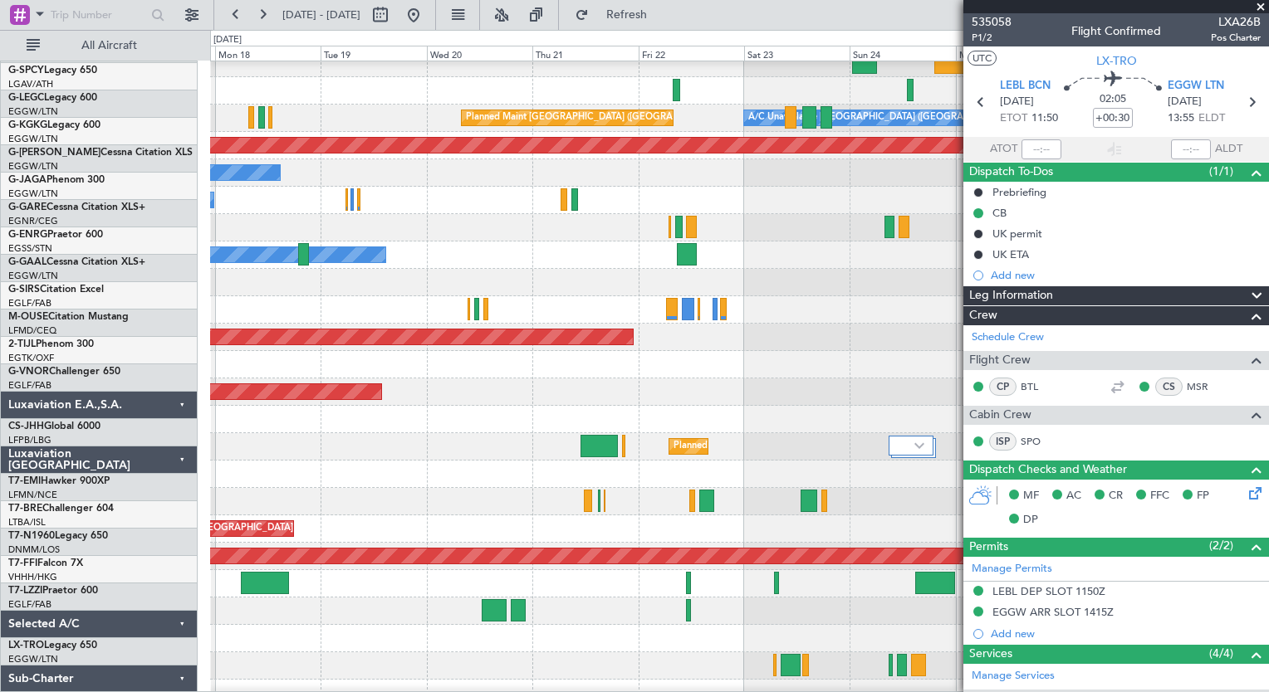
scroll to position [0, 0]
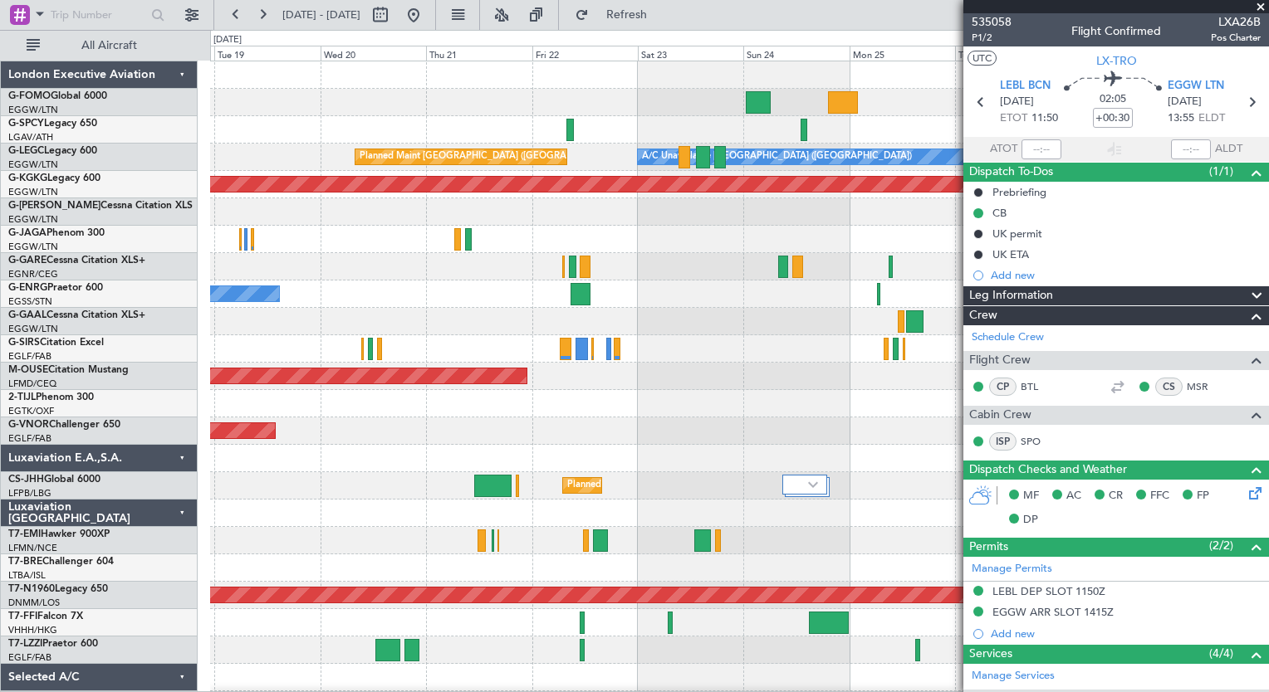
click at [360, 545] on div "Planned Maint Windsor Locks ([PERSON_NAME] Intl) A/C Unavailable [GEOGRAPHIC_DA…" at bounding box center [739, 431] width 1058 height 740
click at [257, 12] on button at bounding box center [262, 15] width 27 height 27
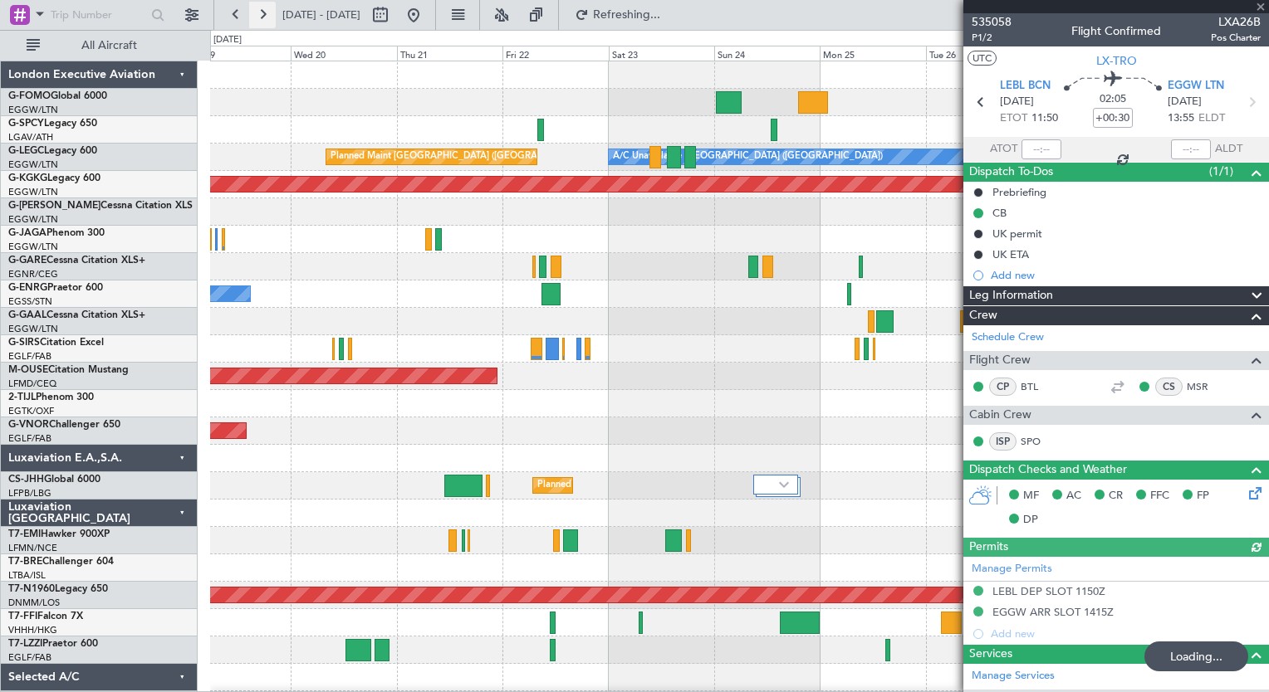
click at [257, 12] on button at bounding box center [262, 15] width 27 height 27
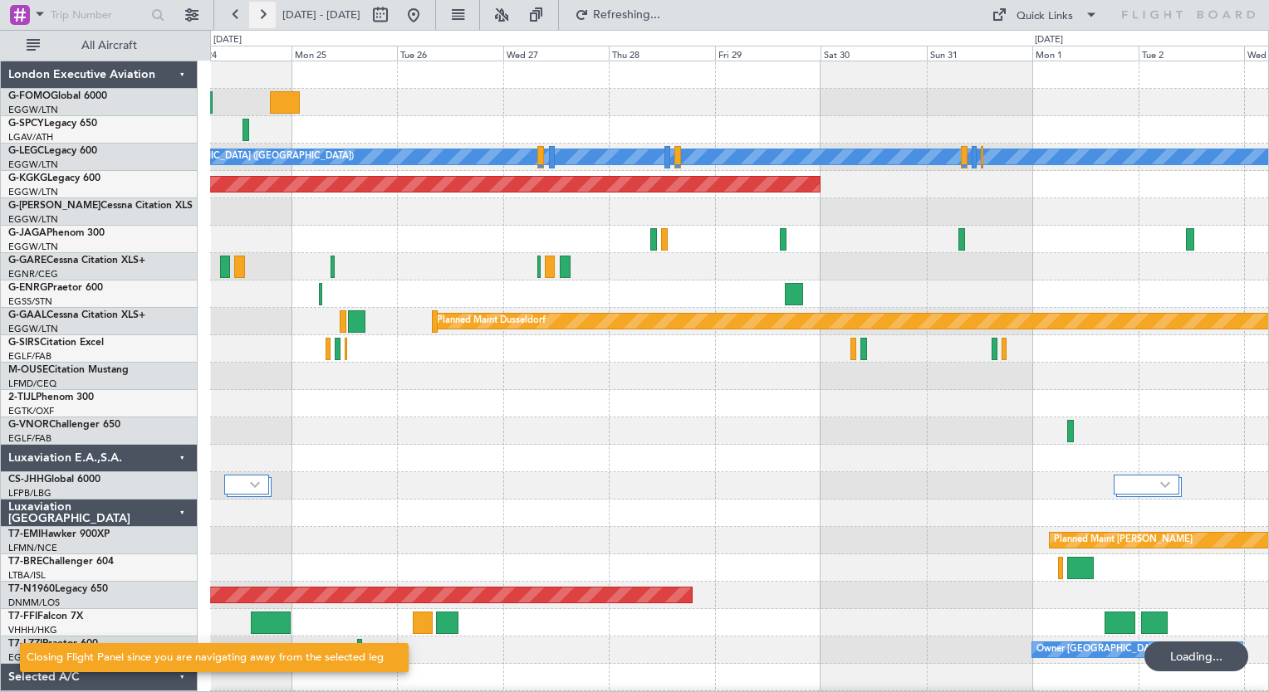
click at [257, 12] on button at bounding box center [262, 15] width 27 height 27
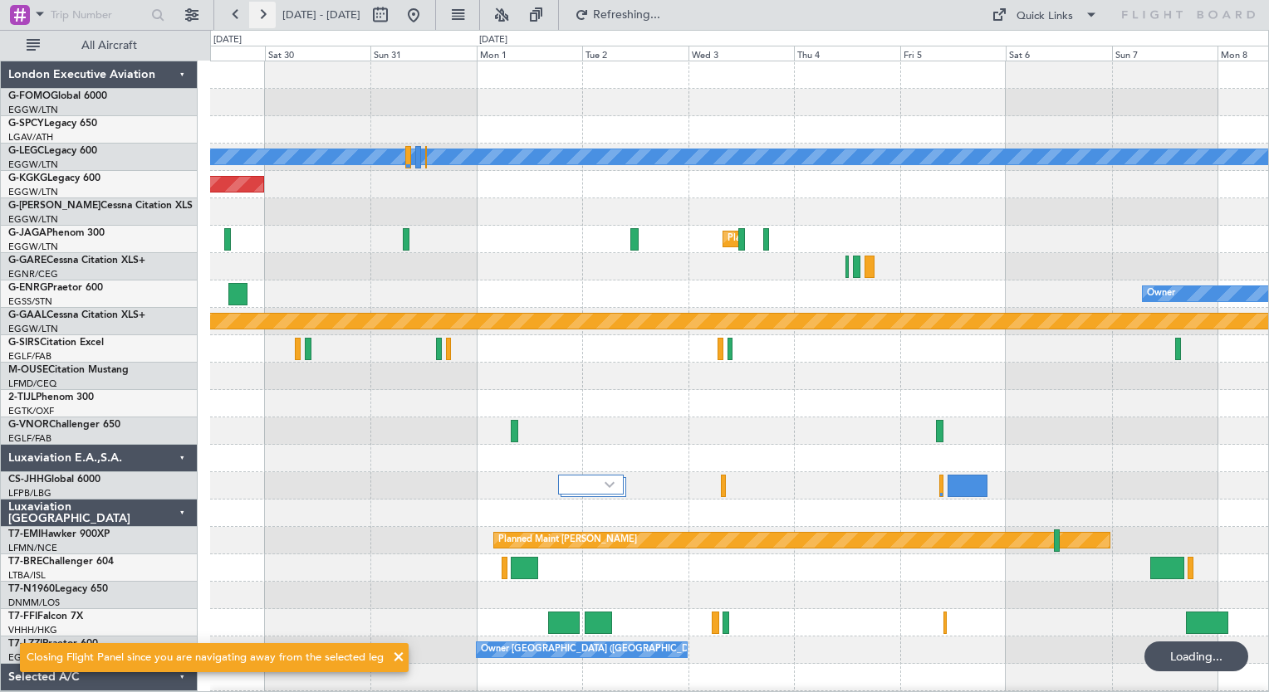
click at [257, 12] on button at bounding box center [262, 15] width 27 height 27
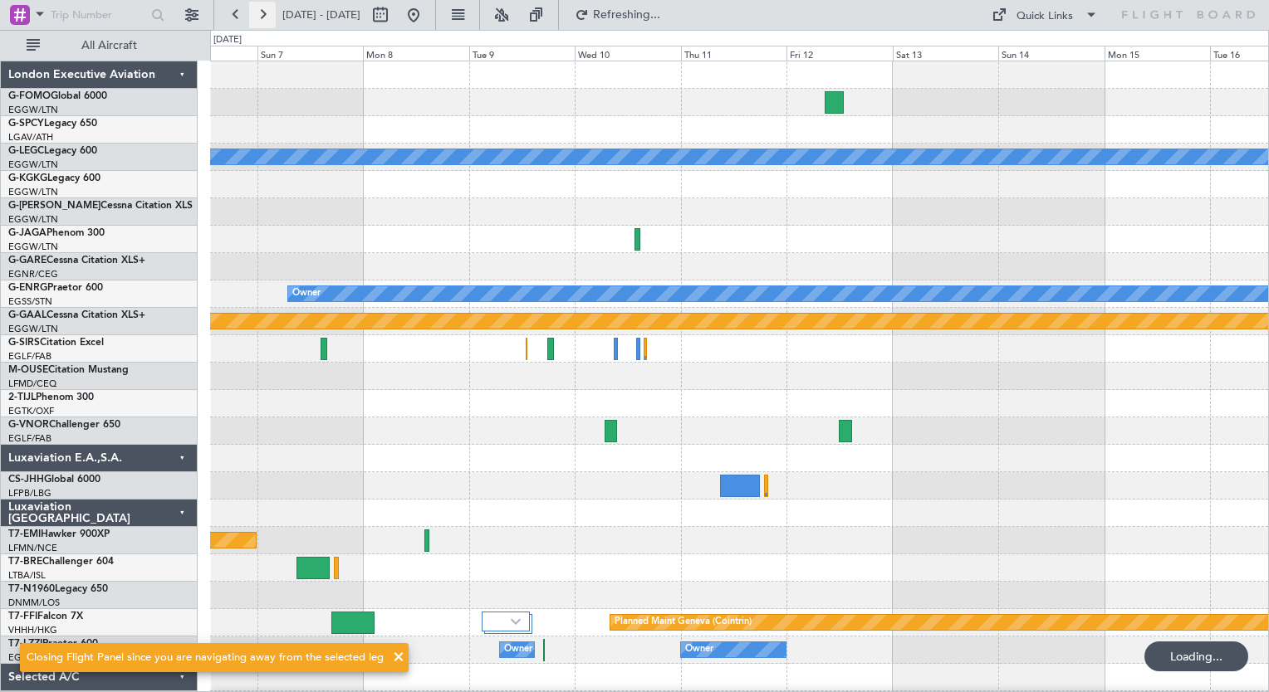
click at [257, 12] on button at bounding box center [262, 15] width 27 height 27
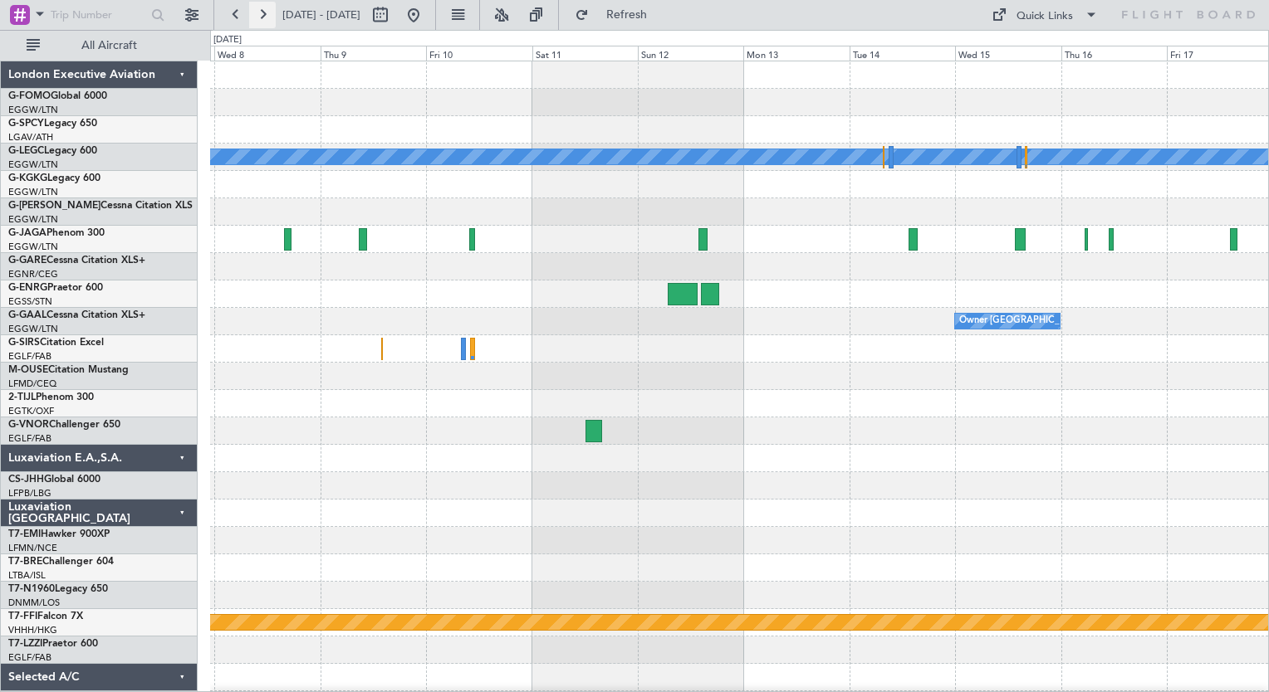
click at [257, 12] on button at bounding box center [262, 15] width 27 height 27
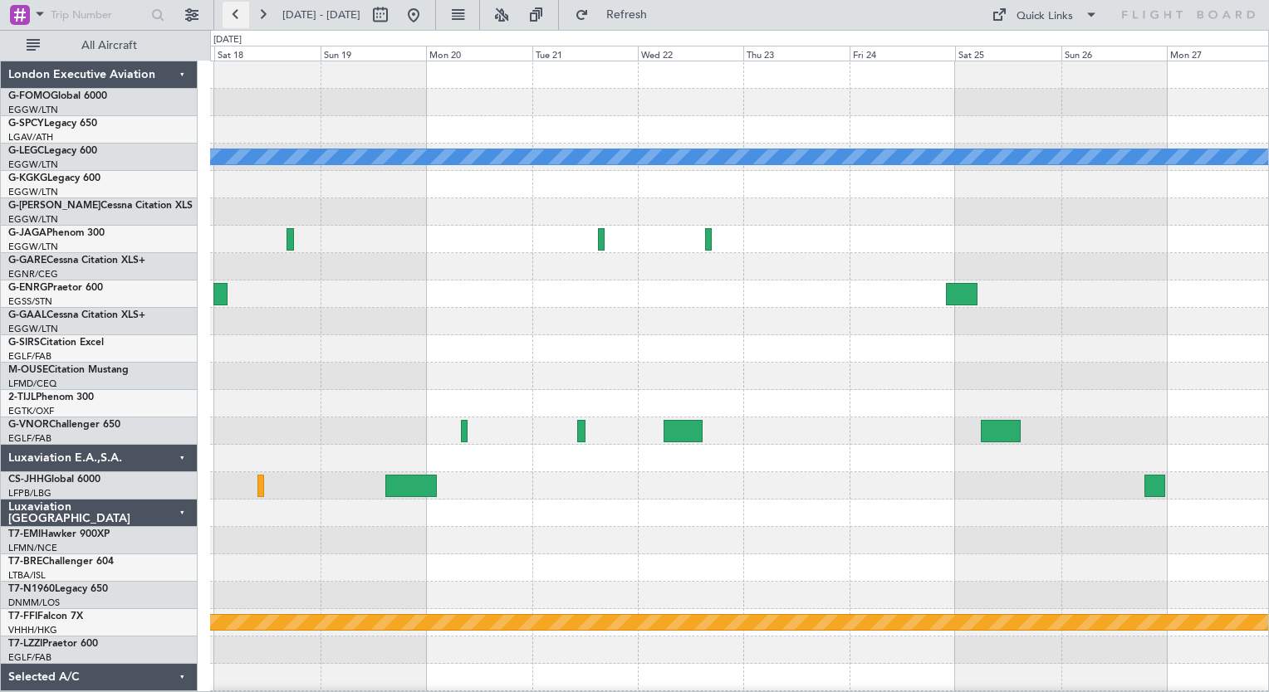
click at [237, 22] on button at bounding box center [236, 15] width 27 height 27
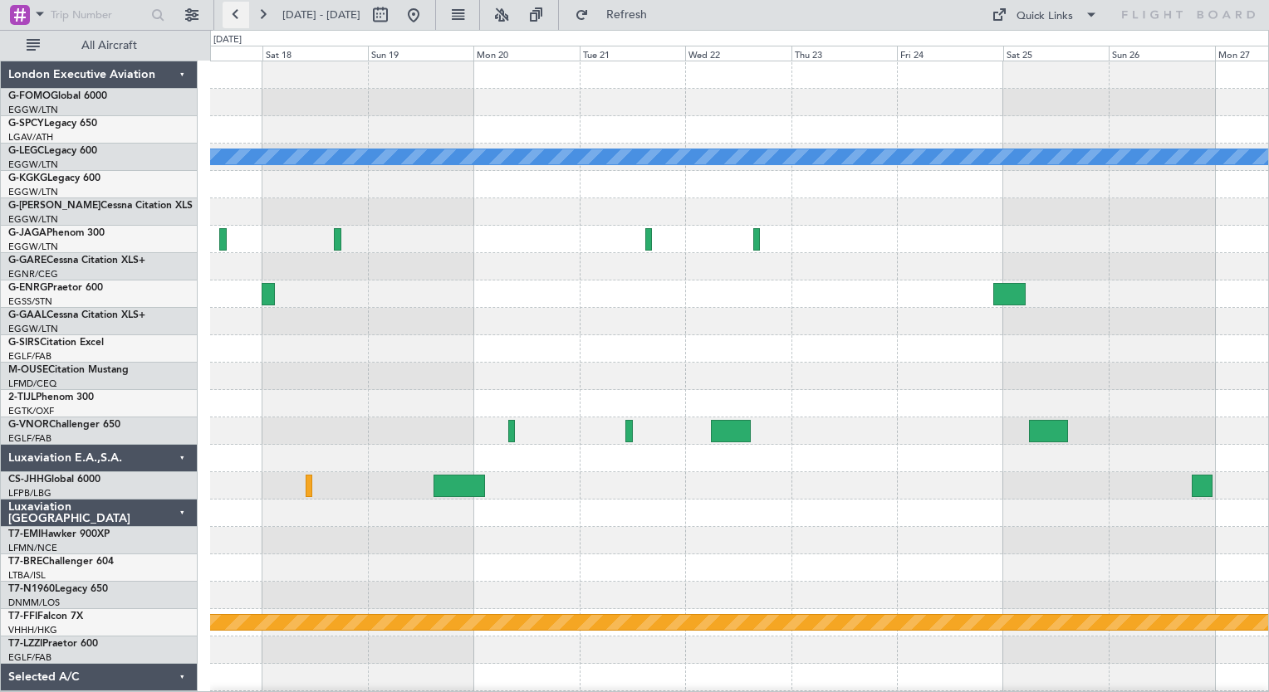
click at [237, 22] on button at bounding box center [236, 15] width 27 height 27
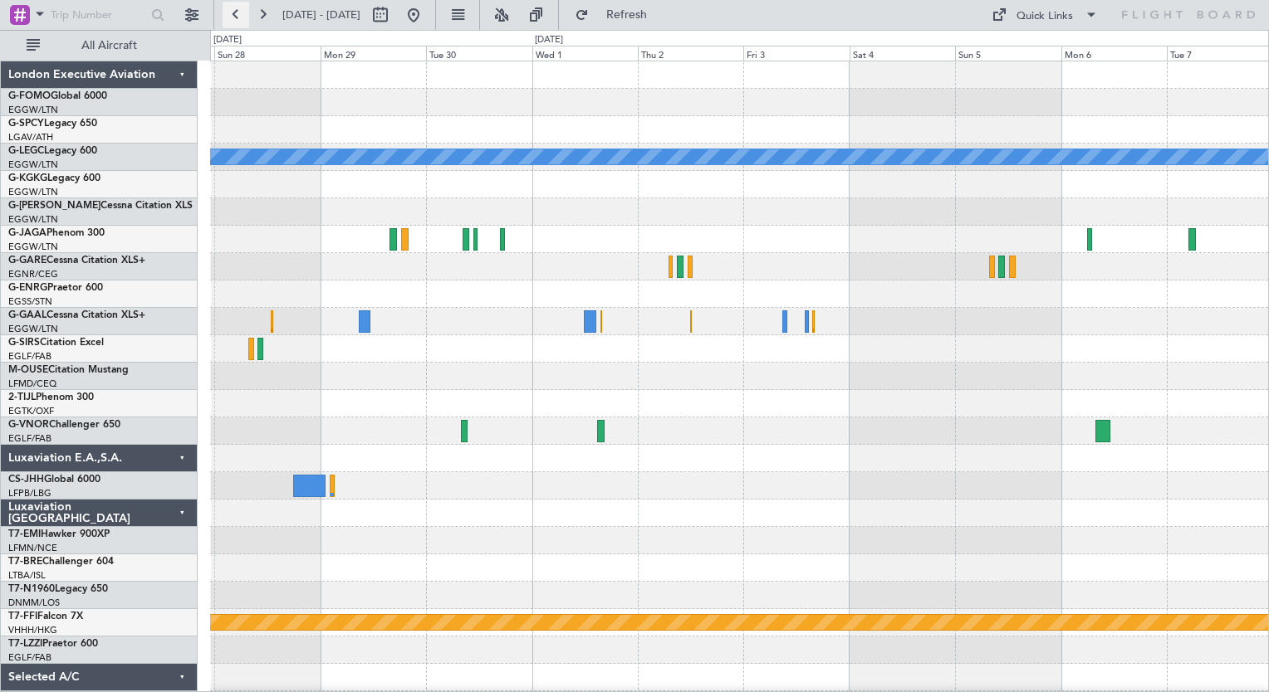
click at [237, 22] on button at bounding box center [236, 15] width 27 height 27
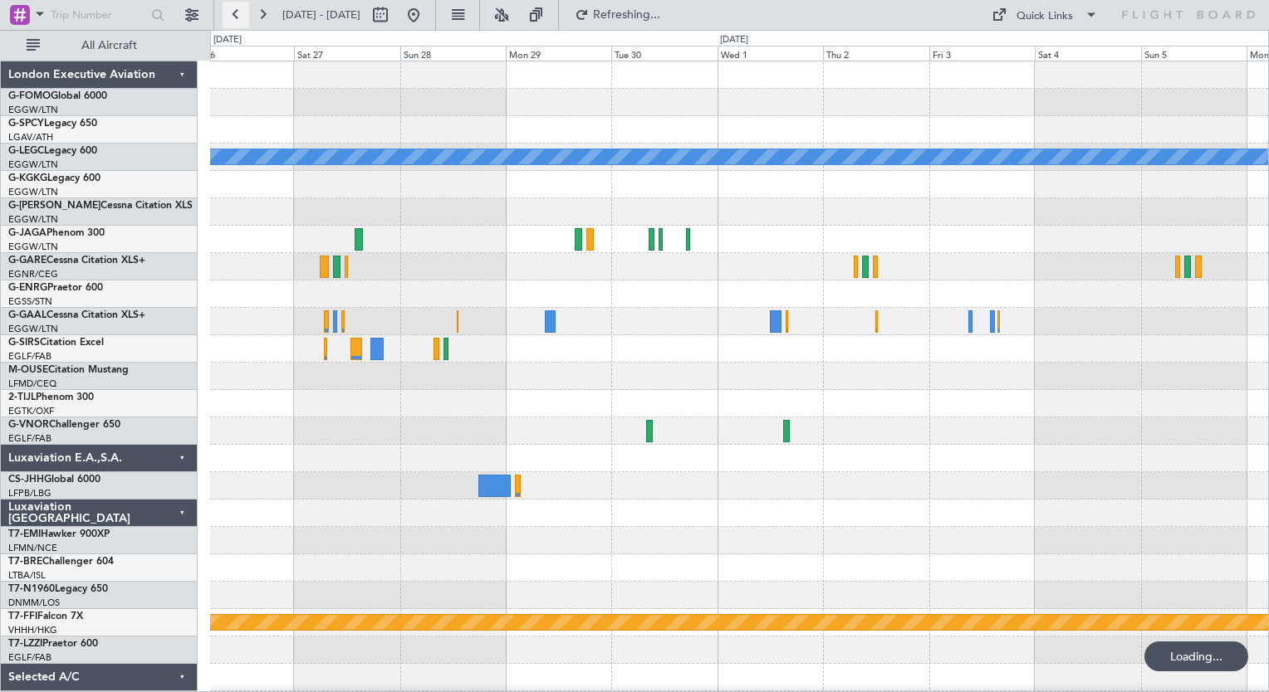
click at [237, 22] on button at bounding box center [236, 15] width 27 height 27
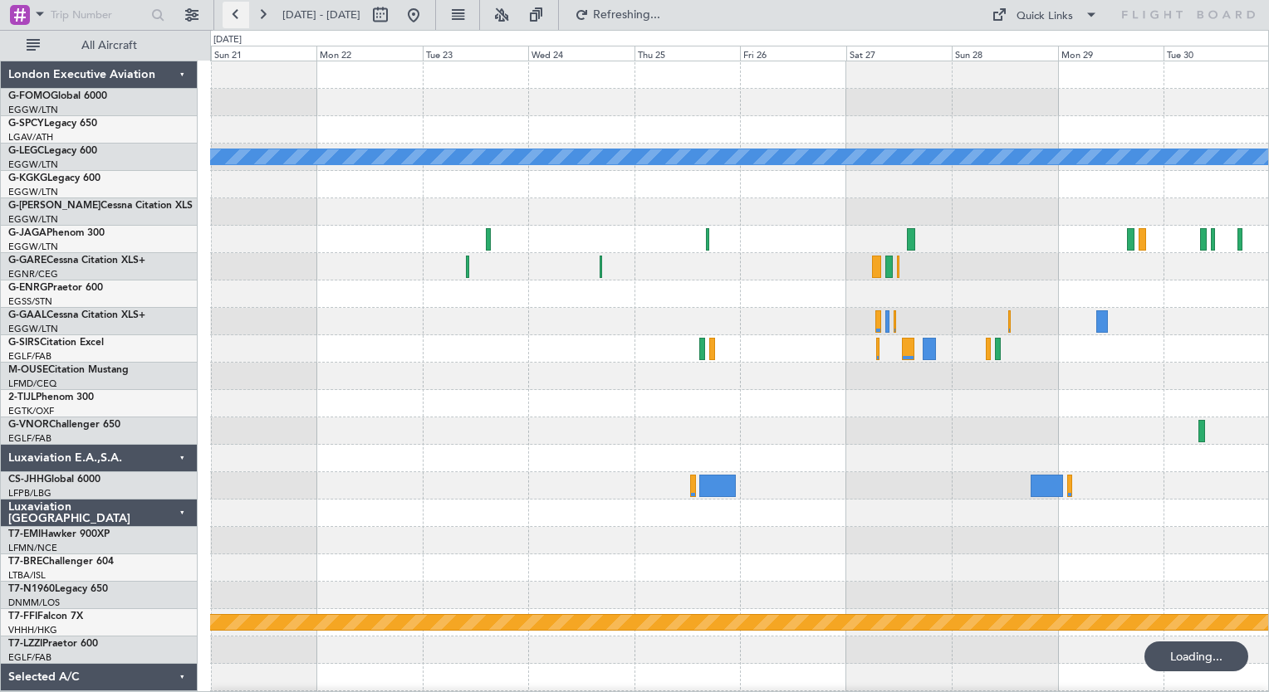
click at [237, 22] on button at bounding box center [236, 15] width 27 height 27
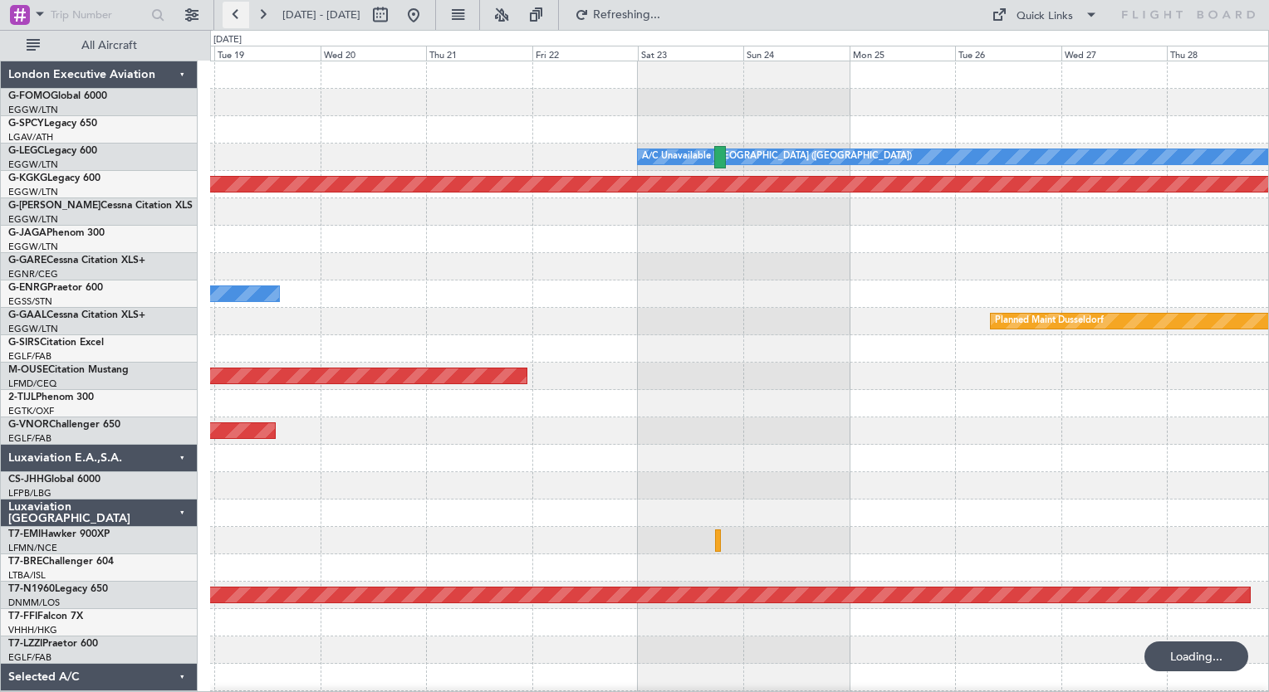
click at [237, 22] on button at bounding box center [236, 15] width 27 height 27
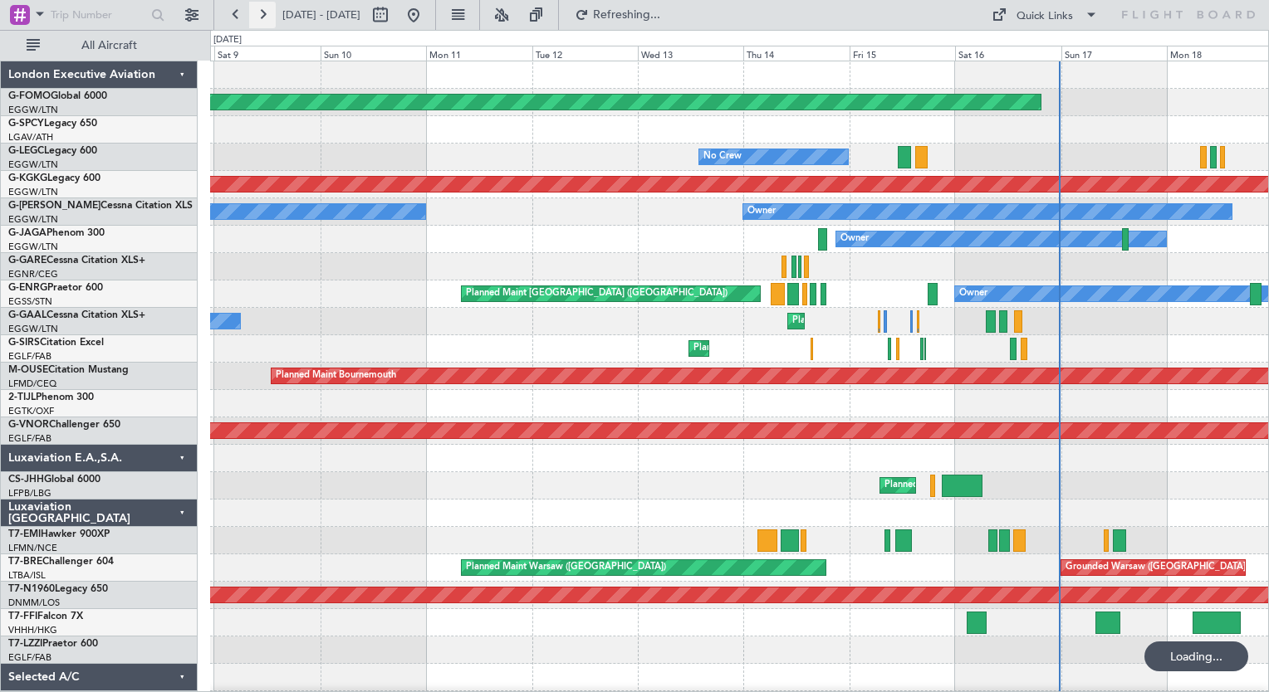
click at [262, 20] on button at bounding box center [262, 15] width 27 height 27
